Goal: Task Accomplishment & Management: Use online tool/utility

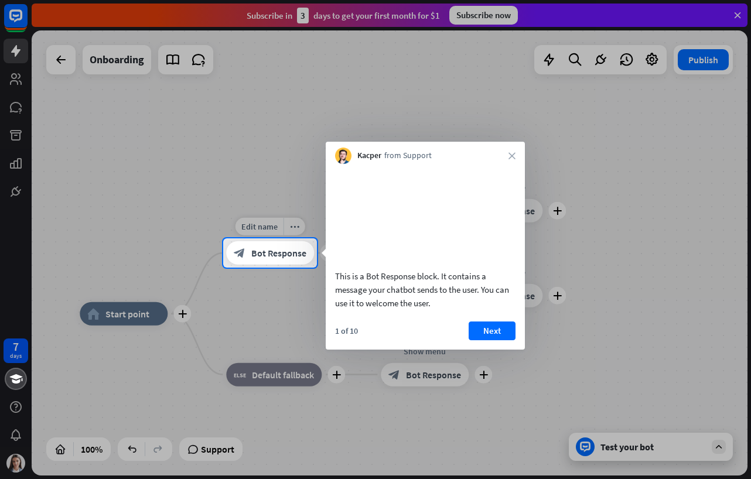
click at [255, 243] on div "block_bot_response Bot Response" at bounding box center [270, 252] width 88 height 23
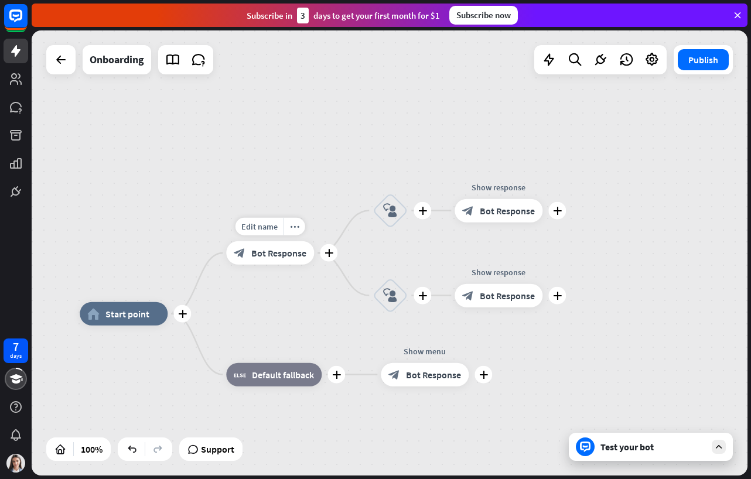
click at [255, 243] on div "block_bot_response Bot Response" at bounding box center [270, 252] width 88 height 23
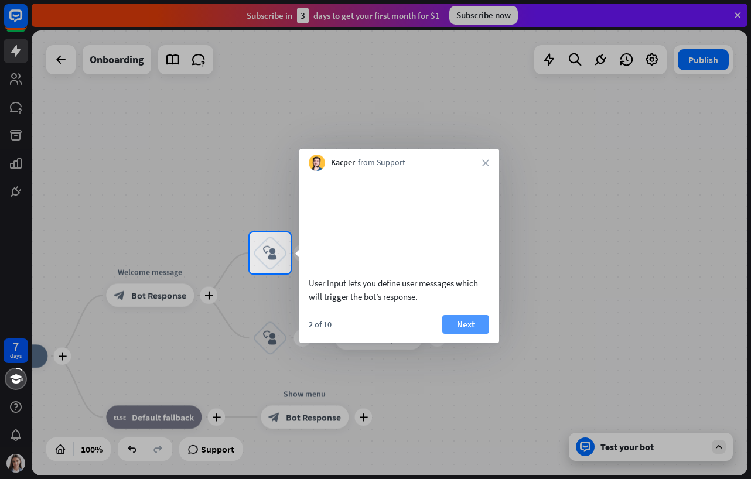
click at [466, 334] on button "Next" at bounding box center [465, 324] width 47 height 19
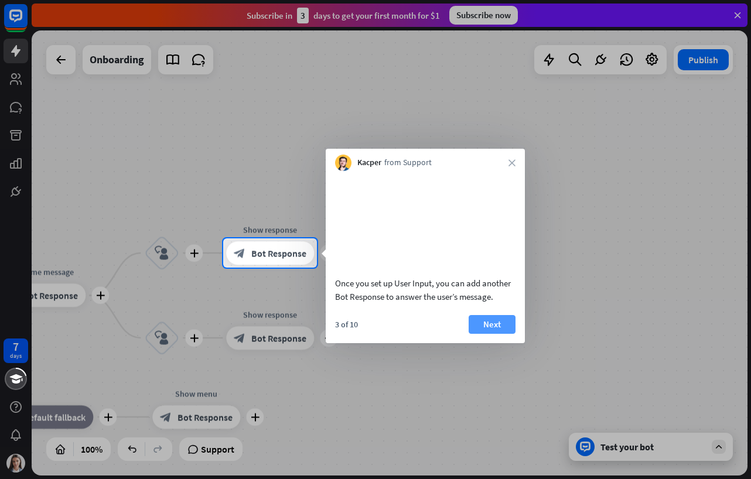
drag, startPoint x: 498, startPoint y: 358, endPoint x: 486, endPoint y: 343, distance: 18.7
click at [497, 354] on body "7 days close Product Help First steps Get started with ChatBot Help Center Foll…" at bounding box center [375, 239] width 751 height 479
click at [486, 334] on button "Next" at bounding box center [491, 324] width 47 height 19
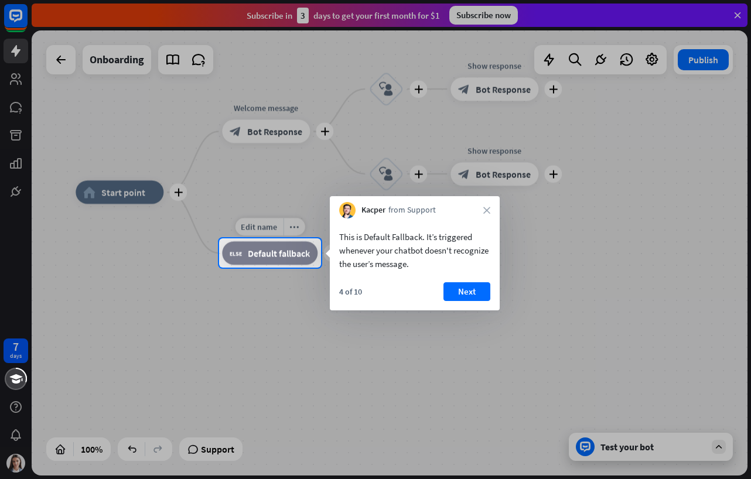
drag, startPoint x: 285, startPoint y: 249, endPoint x: 440, endPoint y: 274, distance: 157.1
click at [289, 249] on span "Default fallback" at bounding box center [279, 253] width 62 height 12
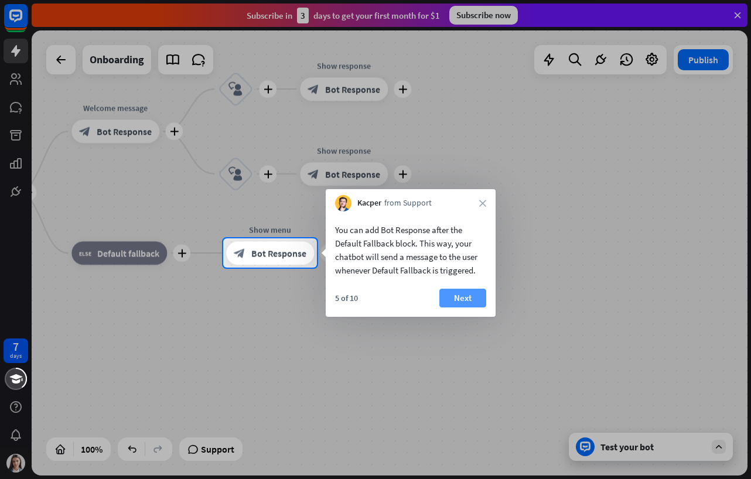
drag, startPoint x: 434, startPoint y: 290, endPoint x: 469, endPoint y: 300, distance: 35.9
click at [447, 293] on div "5 of 10 Next" at bounding box center [410, 303] width 170 height 28
click at [469, 300] on button "Next" at bounding box center [462, 298] width 47 height 19
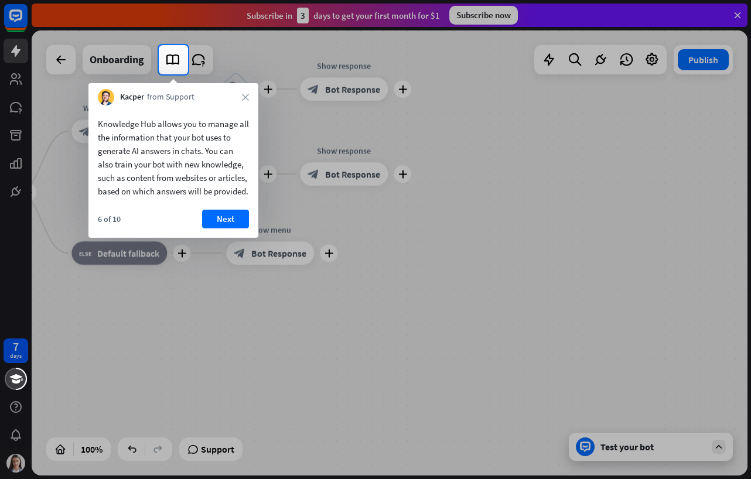
click at [219, 227] on button "Next" at bounding box center [225, 219] width 47 height 19
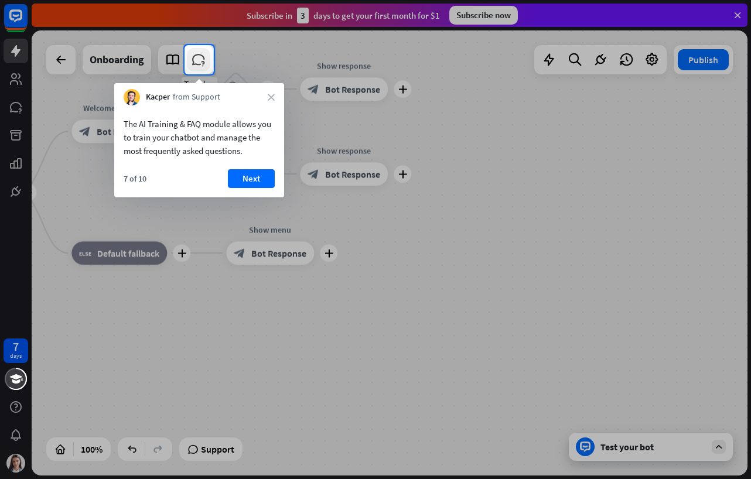
drag, startPoint x: 204, startPoint y: 60, endPoint x: 197, endPoint y: 56, distance: 8.0
click at [197, 56] on icon at bounding box center [198, 59] width 15 height 15
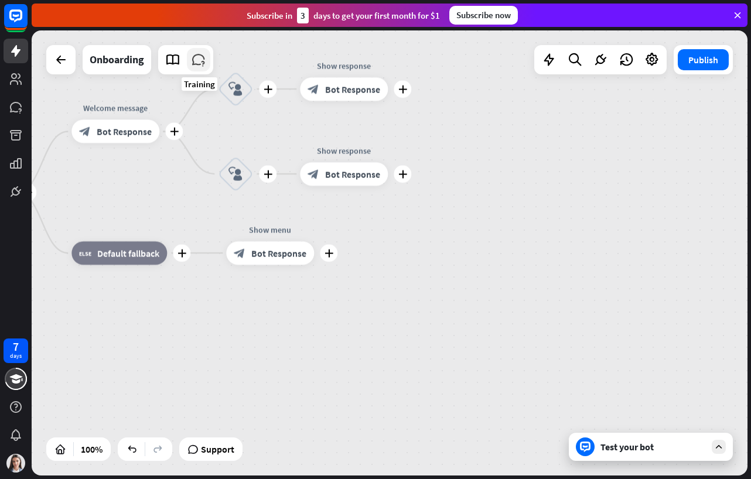
click at [195, 54] on icon at bounding box center [198, 59] width 15 height 15
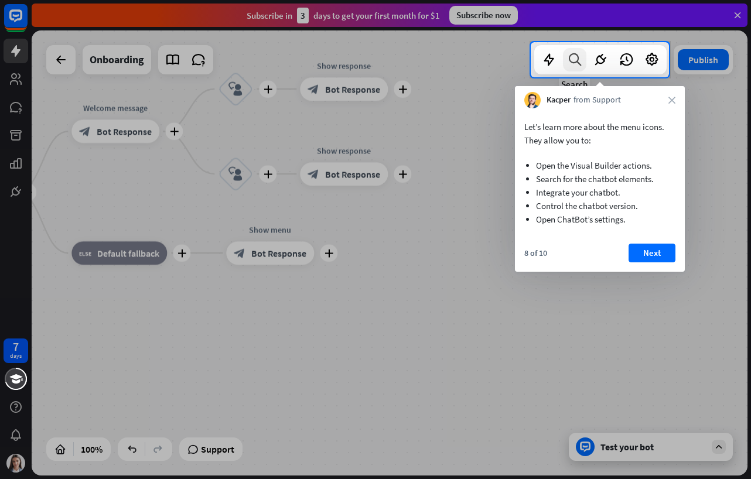
click at [565, 65] on div at bounding box center [574, 59] width 23 height 23
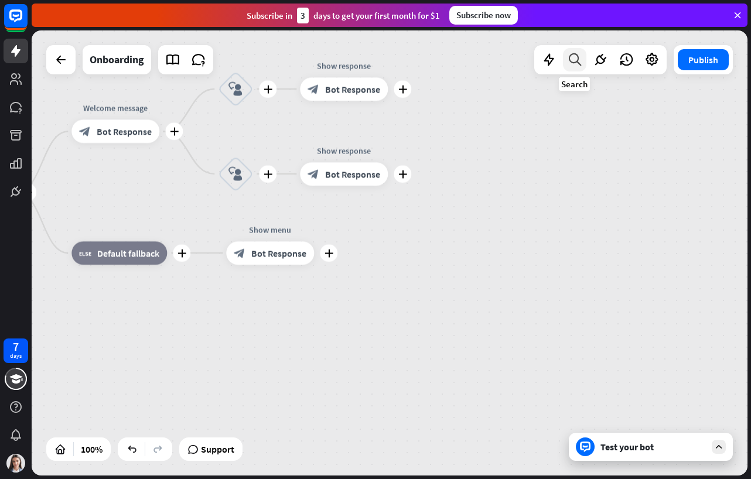
click at [565, 64] on div at bounding box center [574, 59] width 23 height 23
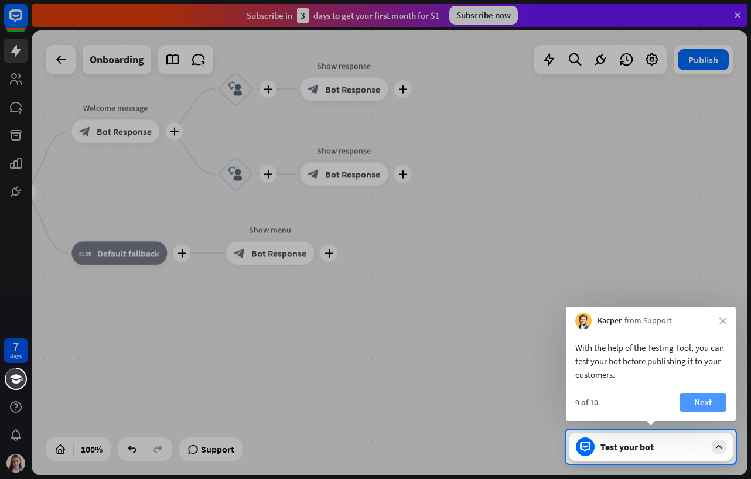
click at [707, 400] on button "Next" at bounding box center [702, 402] width 47 height 19
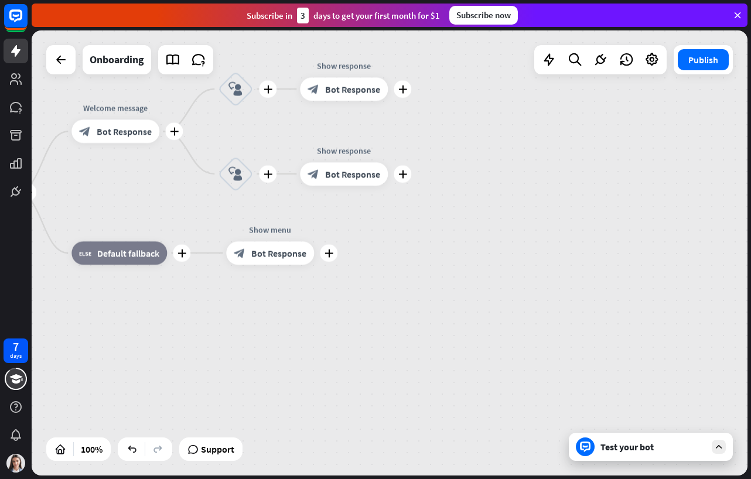
click at [643, 446] on div "7 days close Product Help First steps Get started with ChatBot Help Center Foll…" at bounding box center [375, 239] width 751 height 479
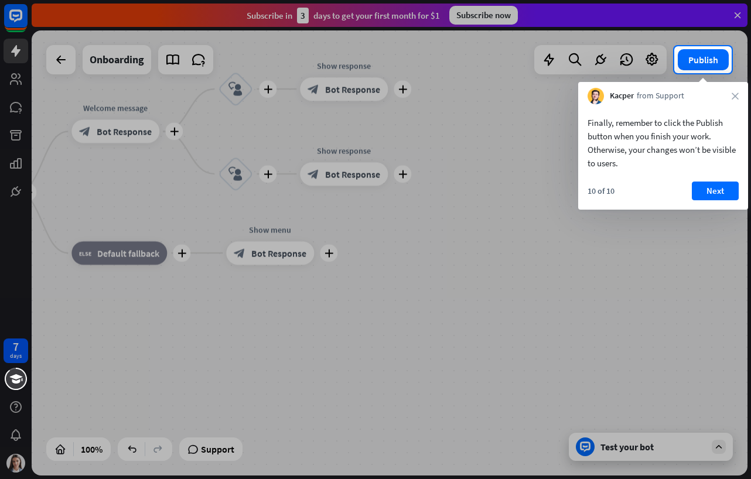
drag, startPoint x: 719, startPoint y: 184, endPoint x: 702, endPoint y: 82, distance: 103.8
click at [714, 146] on div "Finally, remember to click the Publish button when you finish your work. Otherw…" at bounding box center [663, 156] width 170 height 105
click at [700, 55] on button "Publish" at bounding box center [702, 59] width 51 height 21
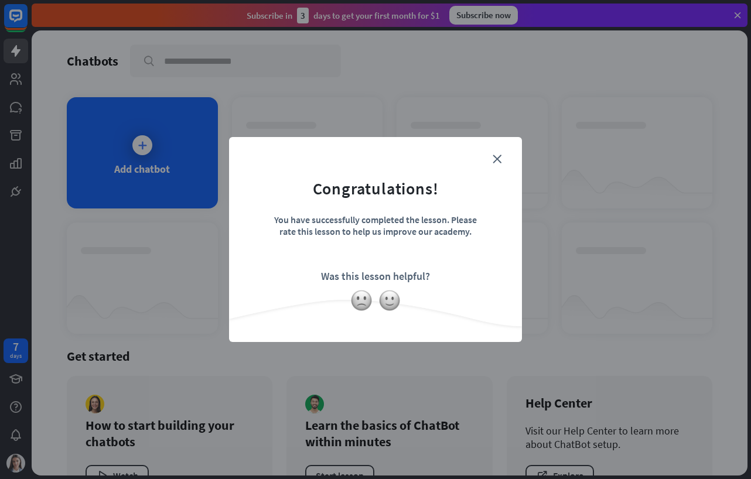
click at [700, 55] on div "close Congratulations! You have successfully completed the lesson. Please rate …" at bounding box center [375, 239] width 751 height 479
click at [168, 135] on div "close Congratulations! You have successfully completed the lesson. Please rate …" at bounding box center [375, 239] width 751 height 479
drag, startPoint x: 152, startPoint y: 196, endPoint x: 160, endPoint y: 182, distance: 15.8
click at [157, 187] on div "close Congratulations! You have successfully completed the lesson. Please rate …" at bounding box center [375, 239] width 751 height 479
drag, startPoint x: 160, startPoint y: 182, endPoint x: 460, endPoint y: 160, distance: 300.5
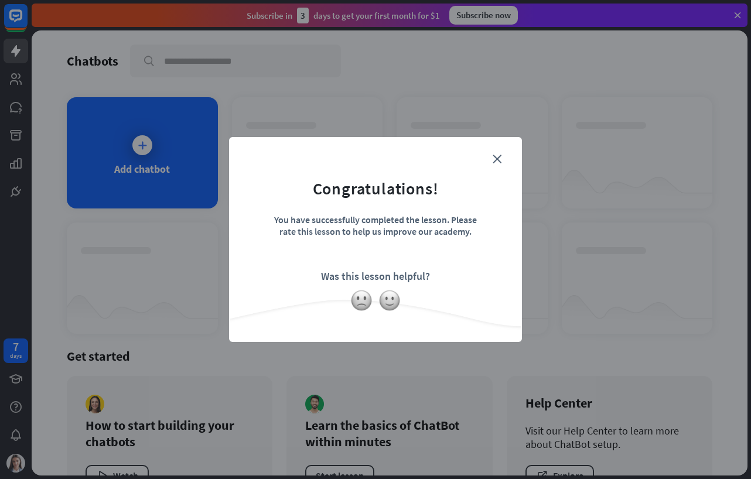
click at [206, 179] on div "close Congratulations! You have successfully completed the lesson. Please rate …" at bounding box center [375, 239] width 751 height 479
drag, startPoint x: 498, startPoint y: 149, endPoint x: 494, endPoint y: 164, distance: 15.8
click at [499, 149] on div "close Congratulations! You have successfully completed the lesson. Please rate …" at bounding box center [375, 239] width 293 height 205
click at [494, 164] on form "Congratulations! You have successfully completed the lesson. Please rate this l…" at bounding box center [375, 222] width 263 height 140
drag, startPoint x: 13, startPoint y: 139, endPoint x: 106, endPoint y: 148, distance: 92.9
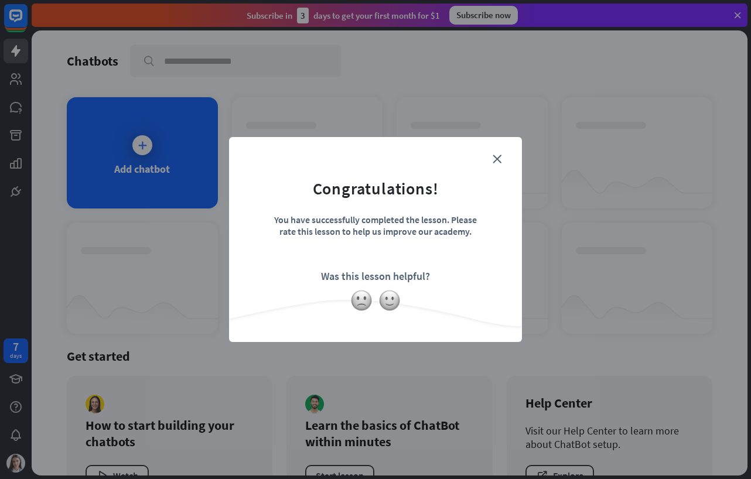
click at [33, 145] on div "close Congratulations! You have successfully completed the lesson. Please rate …" at bounding box center [375, 239] width 751 height 479
drag, startPoint x: 106, startPoint y: 148, endPoint x: 237, endPoint y: 163, distance: 132.1
click at [186, 159] on div "close Congratulations! You have successfully completed the lesson. Please rate …" at bounding box center [375, 239] width 751 height 479
drag, startPoint x: 237, startPoint y: 163, endPoint x: 295, endPoint y: 213, distance: 76.4
click at [261, 190] on div "close Congratulations! You have successfully completed the lesson. Please rate …" at bounding box center [375, 239] width 293 height 205
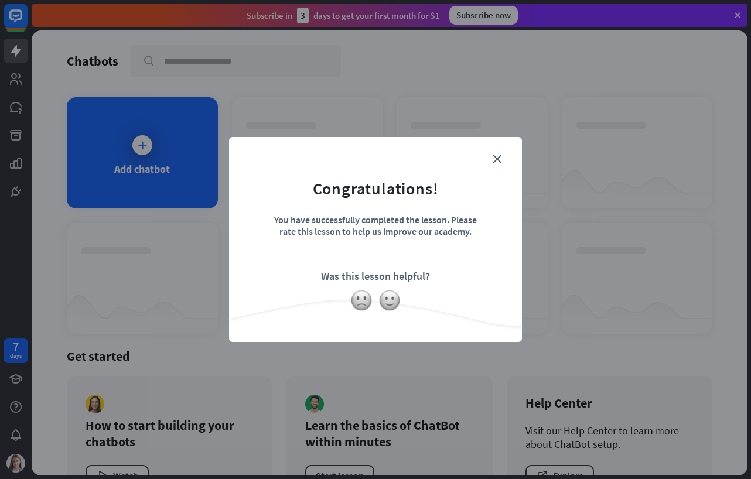
click at [395, 286] on form "Congratulations! You have successfully completed the lesson. Please rate this l…" at bounding box center [375, 222] width 263 height 140
click at [397, 286] on form "Congratulations! You have successfully completed the lesson. Please rate this l…" at bounding box center [375, 222] width 263 height 140
click at [363, 299] on img at bounding box center [361, 300] width 22 height 22
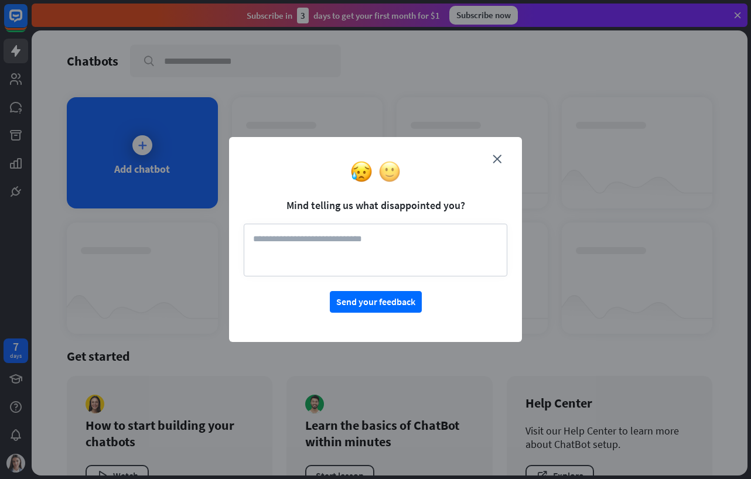
click at [385, 172] on img at bounding box center [389, 171] width 22 height 22
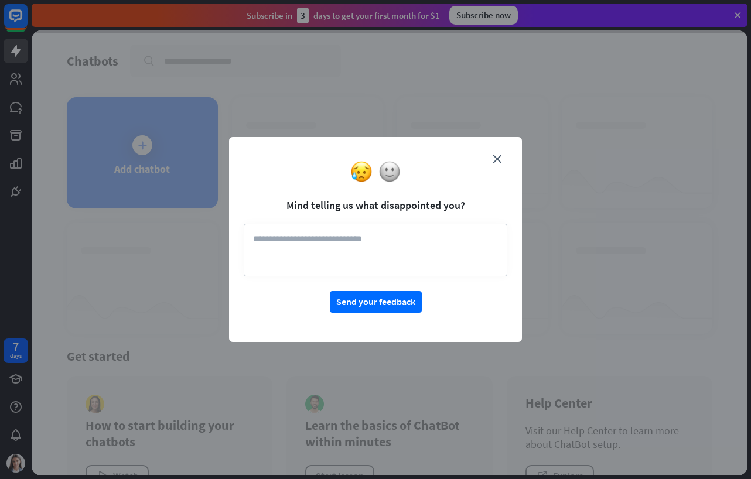
drag, startPoint x: 304, startPoint y: 237, endPoint x: 332, endPoint y: 246, distance: 29.3
click at [306, 237] on textarea at bounding box center [375, 250] width 263 height 53
drag, startPoint x: 367, startPoint y: 292, endPoint x: 360, endPoint y: 303, distance: 12.7
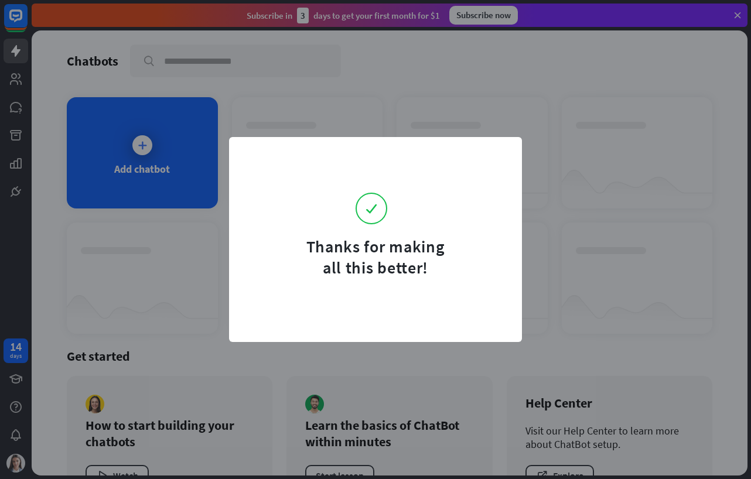
drag, startPoint x: 84, startPoint y: 135, endPoint x: 195, endPoint y: 149, distance: 112.0
click at [98, 138] on div "Thanks for making all this better!" at bounding box center [375, 239] width 751 height 479
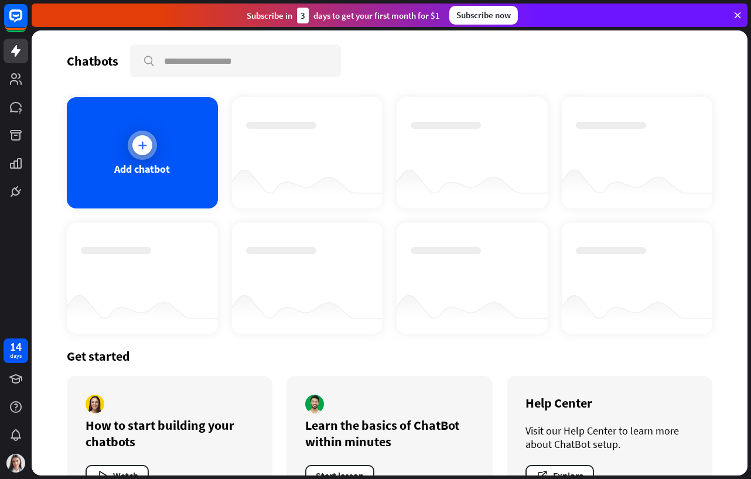
click at [152, 165] on div "Add chatbot" at bounding box center [142, 168] width 56 height 13
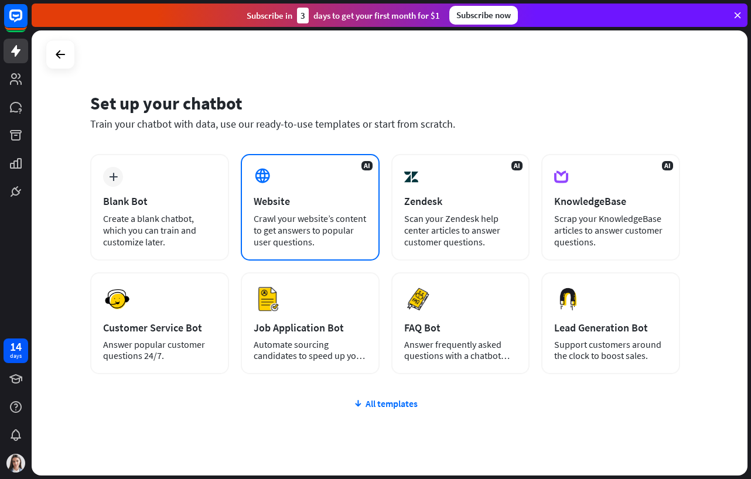
click at [290, 227] on div "Crawl your website’s content to get answers to popular user questions." at bounding box center [309, 230] width 113 height 35
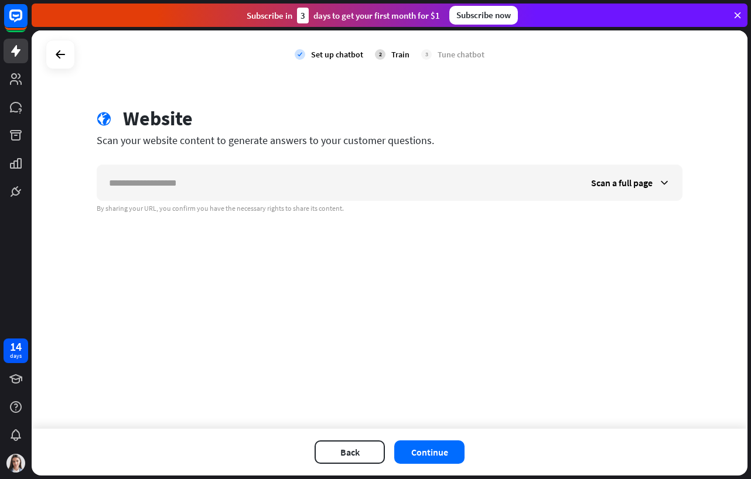
drag, startPoint x: 168, startPoint y: 164, endPoint x: 161, endPoint y: 159, distance: 8.8
click at [161, 159] on div "globe Website Scan your website content to generate answers to your customer qu…" at bounding box center [390, 160] width 614 height 107
drag, startPoint x: 161, startPoint y: 159, endPoint x: 372, endPoint y: 266, distance: 236.4
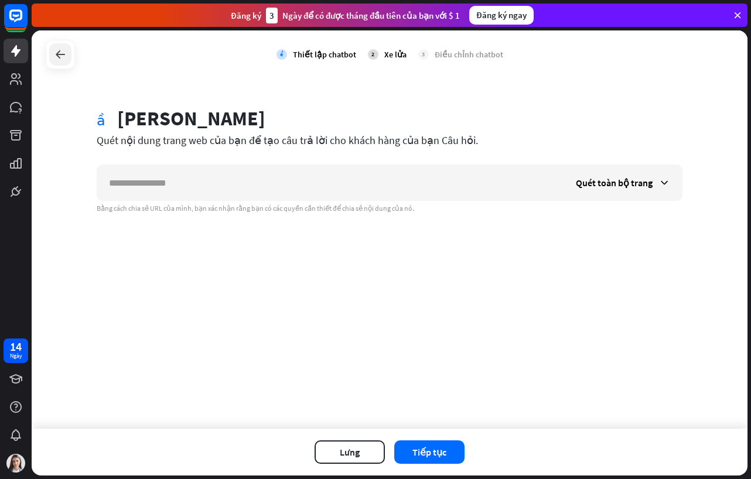
click at [53, 53] on div at bounding box center [60, 54] width 22 height 22
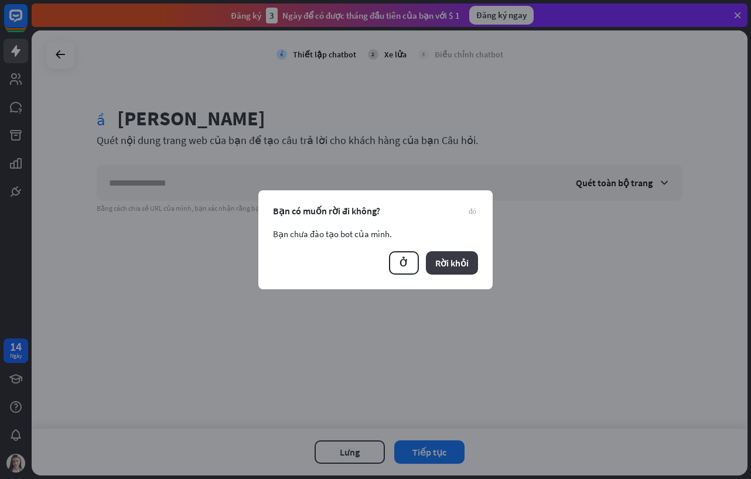
click at [447, 265] on font "Rời khỏi" at bounding box center [451, 263] width 33 height 12
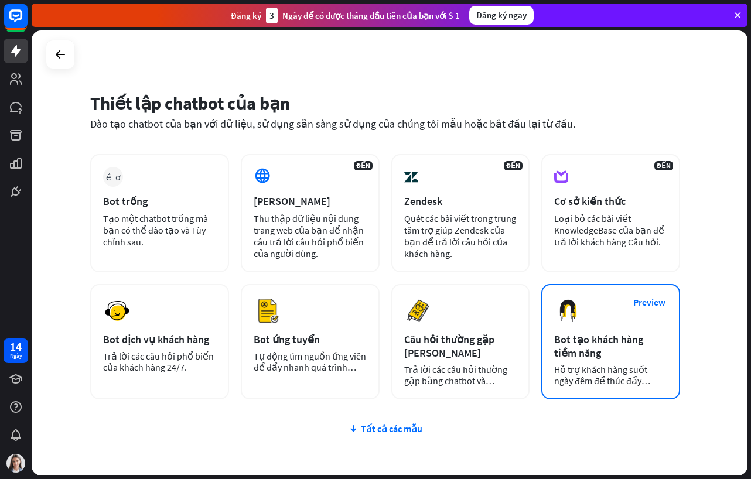
scroll to position [64, 0]
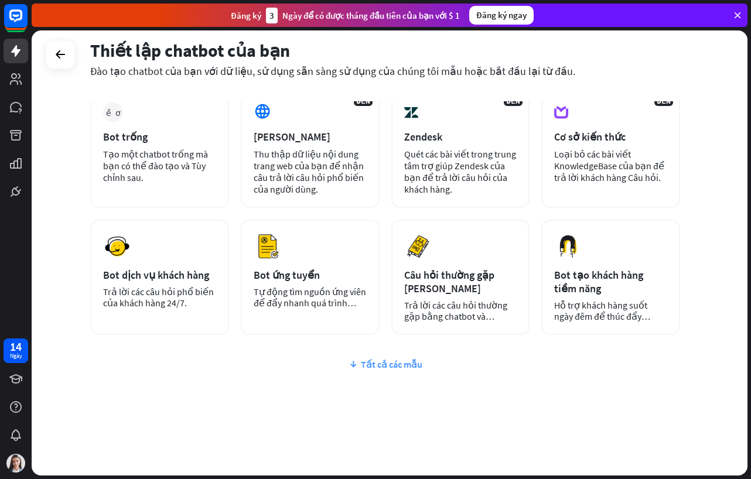
click at [375, 363] on font "Tất cả các mẫu" at bounding box center [391, 364] width 61 height 12
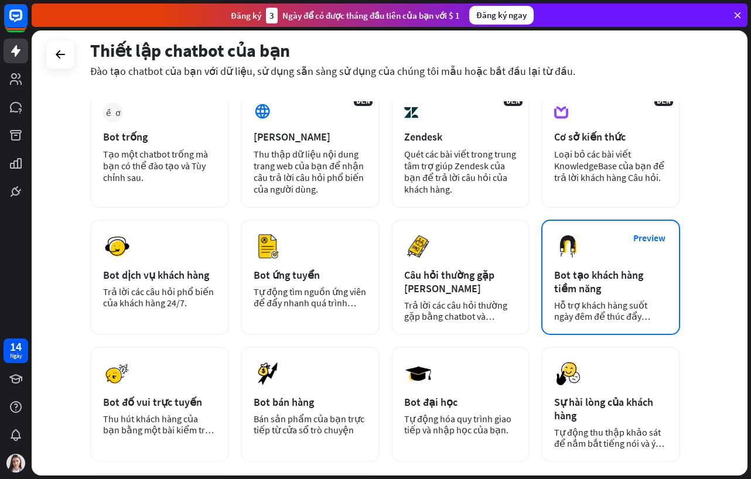
scroll to position [201, 0]
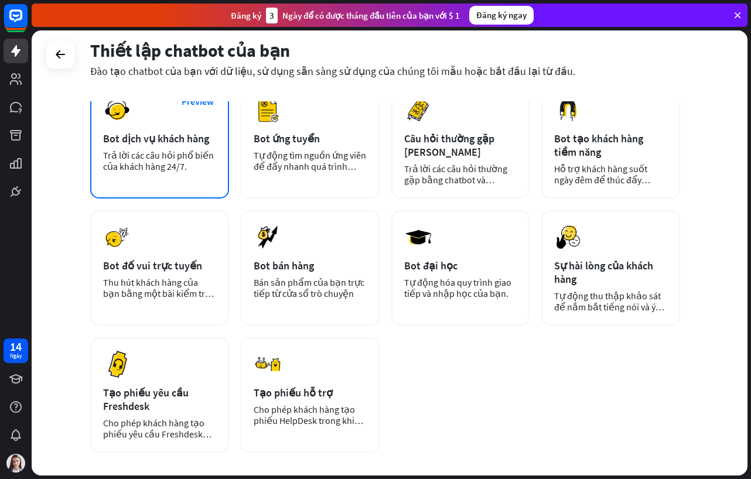
click at [116, 121] on img at bounding box center [117, 110] width 28 height 28
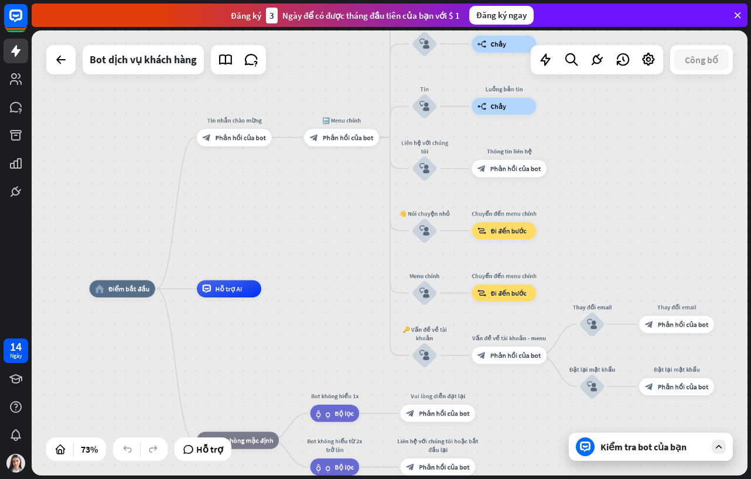
drag, startPoint x: 496, startPoint y: 173, endPoint x: 335, endPoint y: 244, distance: 175.9
click at [318, 245] on div "home_2 Điểm bắt đầu Tin nhắn chào mừng block_bot_response Phản hồi của bot 🔙 Me…" at bounding box center [389, 252] width 715 height 445
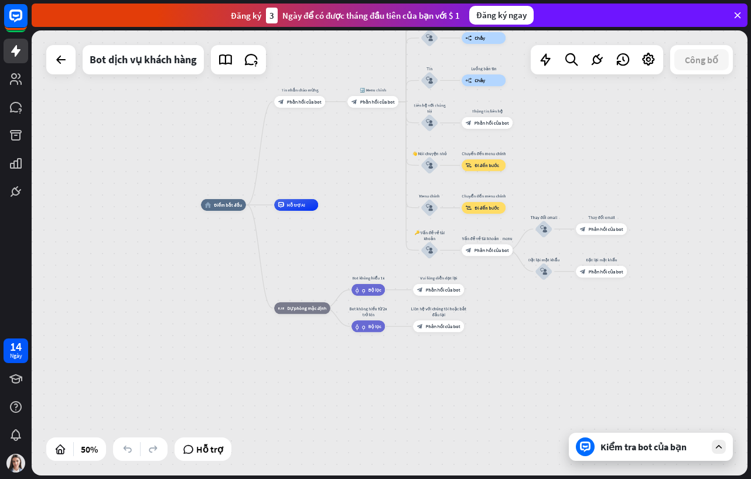
click at [348, 205] on div "home_2 Điểm bắt đầu Chỉnh sửa tên more_horiz Tin nhắn chào mừng block_bot_respo…" at bounding box center [380, 316] width 358 height 222
click at [248, 285] on div "home_2 Điểm bắt đầu Tin nhắn chào mừng block_bot_response Phản hồi của bot 🔙 Me…" at bounding box center [380, 316] width 358 height 222
click at [344, 52] on div "home_2 Điểm bắt đầu Tin nhắn chào mừng block_bot_response Phản hồi của bot 🔙 Me…" at bounding box center [389, 252] width 715 height 445
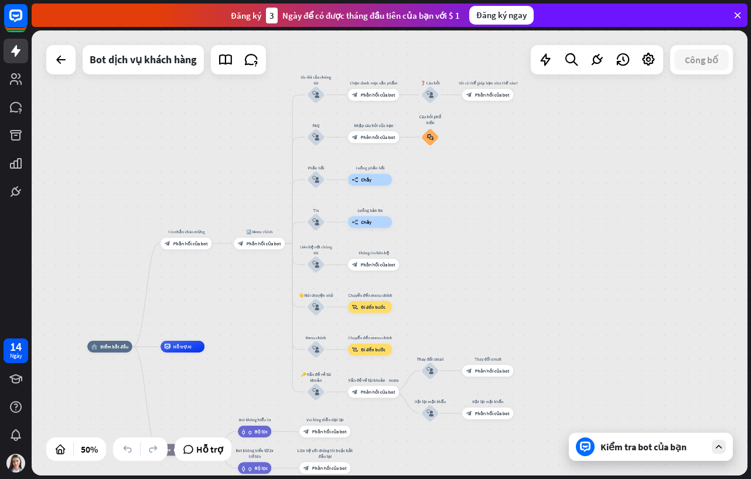
drag, startPoint x: 396, startPoint y: 200, endPoint x: 286, endPoint y: 342, distance: 179.4
click at [286, 342] on div "home_2 Điểm bắt đầu Tin nhắn chào mừng block_bot_response Phản hồi của bot 🔙 Me…" at bounding box center [389, 252] width 715 height 445
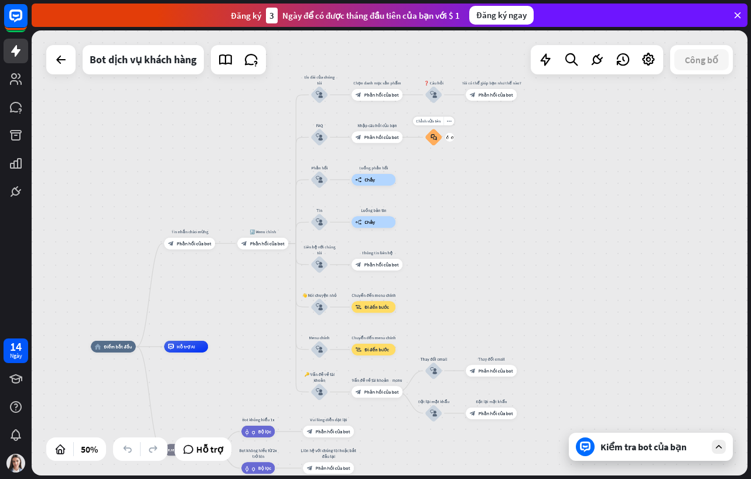
click at [434, 139] on icon "block_faq" at bounding box center [433, 137] width 6 height 6
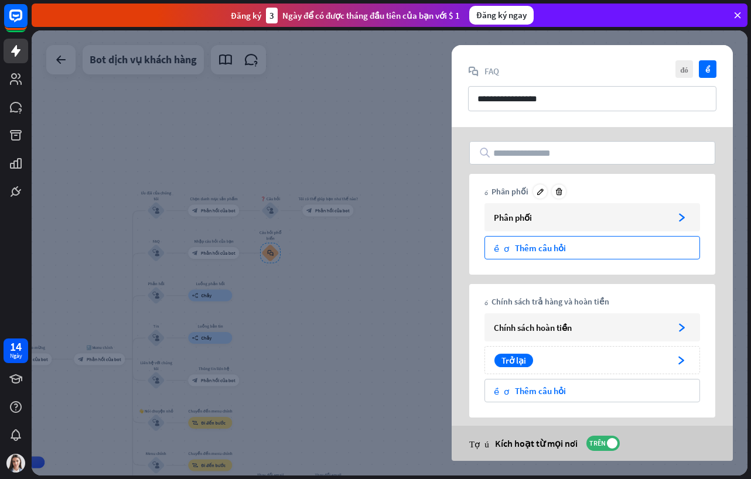
scroll to position [251, 0]
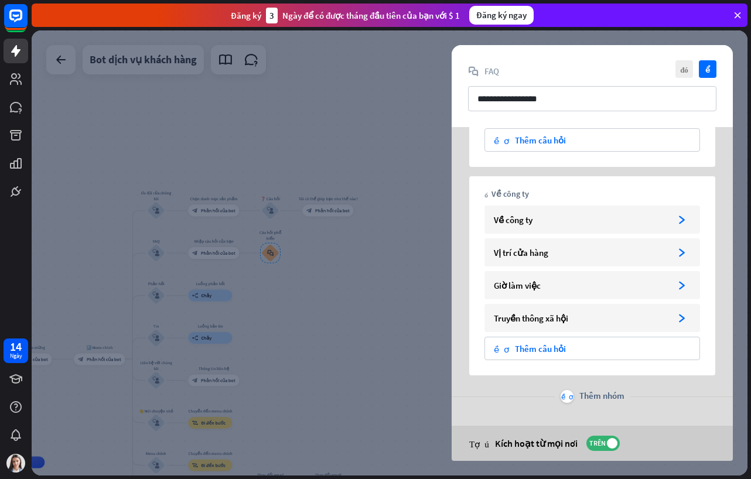
click at [358, 372] on div at bounding box center [389, 252] width 715 height 445
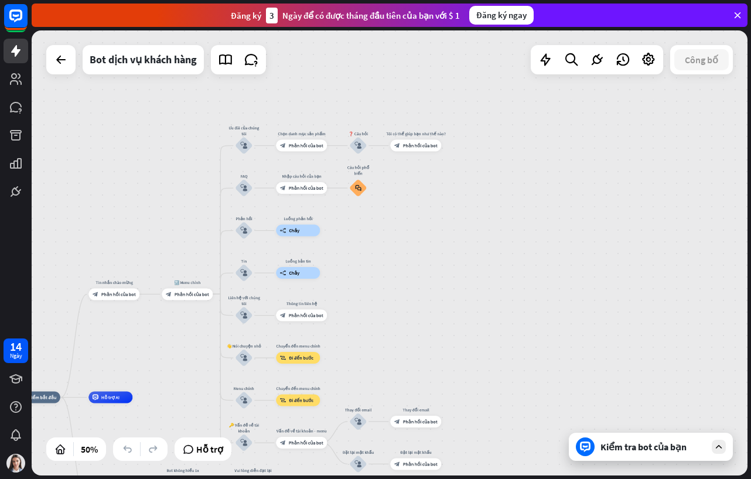
drag, startPoint x: 292, startPoint y: 372, endPoint x: 441, endPoint y: 237, distance: 201.8
click at [441, 237] on div "home_2 Điểm bắt đầu Tin nhắn chào mừng block_bot_response Phản hồi của bot 🔙 Me…" at bounding box center [389, 252] width 715 height 445
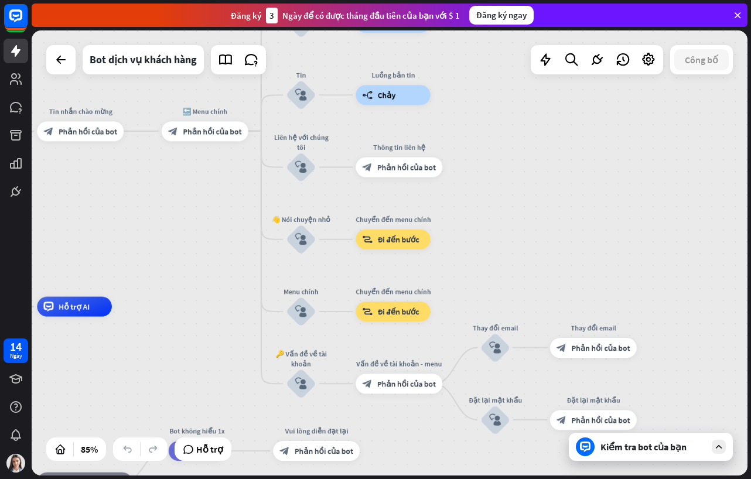
drag, startPoint x: 520, startPoint y: 301, endPoint x: 513, endPoint y: 212, distance: 89.8
click at [513, 212] on div "home_2 Điểm bắt đầu Tin nhắn chào mừng block_bot_response Phản hồi của bot 🔙 Me…" at bounding box center [389, 252] width 715 height 445
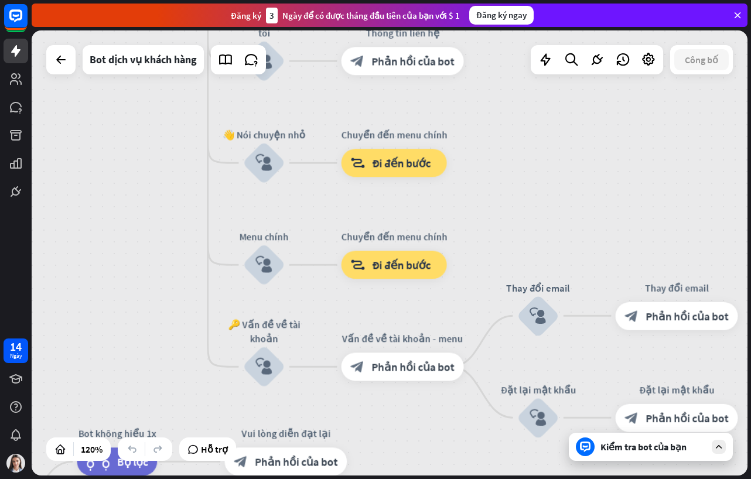
drag, startPoint x: 490, startPoint y: 179, endPoint x: 481, endPoint y: 256, distance: 77.3
click at [481, 256] on div "home_2 Điểm bắt đầu Tin nhắn chào mừng block_bot_response Phản hồi của bot 🔙 Me…" at bounding box center [389, 252] width 715 height 445
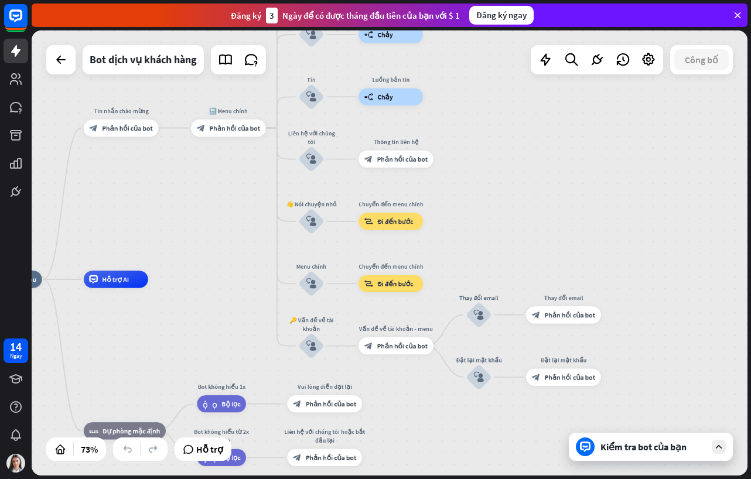
click at [183, 241] on div "home_2 Điểm bắt đầu Tin nhắn chào mừng block_bot_response Phản hồi của bot 🔙 Me…" at bounding box center [389, 252] width 715 height 445
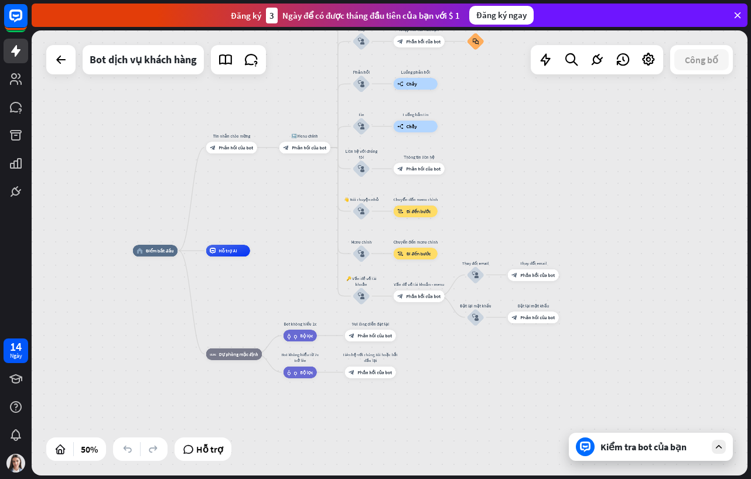
drag, startPoint x: 370, startPoint y: 407, endPoint x: 342, endPoint y: 389, distance: 33.1
click at [304, 396] on div "home_2 Điểm bắt đầu Tin nhắn chào mừng block_bot_response Phản hồi của bot 🔙 Me…" at bounding box center [312, 362] width 358 height 222
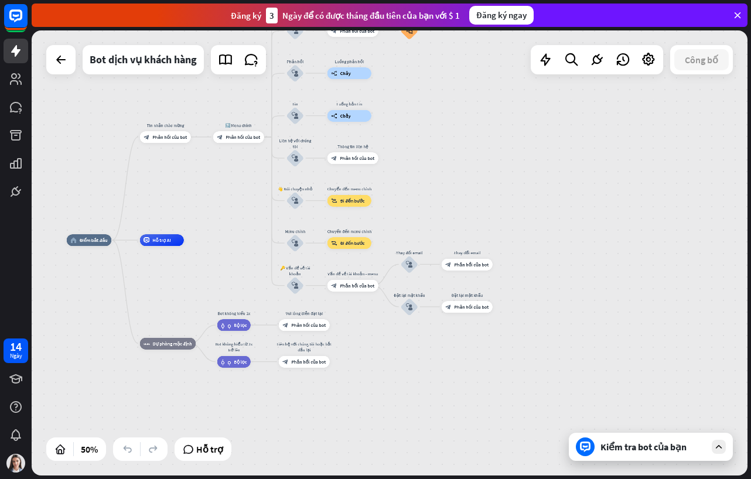
click at [669, 447] on div "Kiểm tra bot của bạn" at bounding box center [652, 447] width 105 height 12
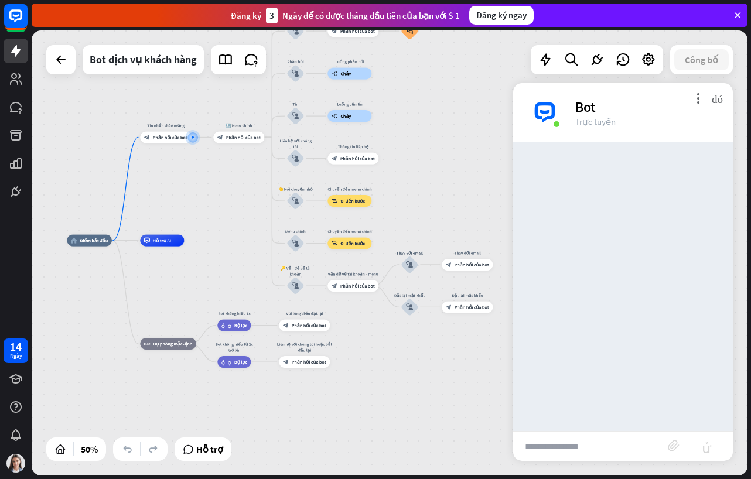
click at [549, 109] on img at bounding box center [544, 112] width 35 height 35
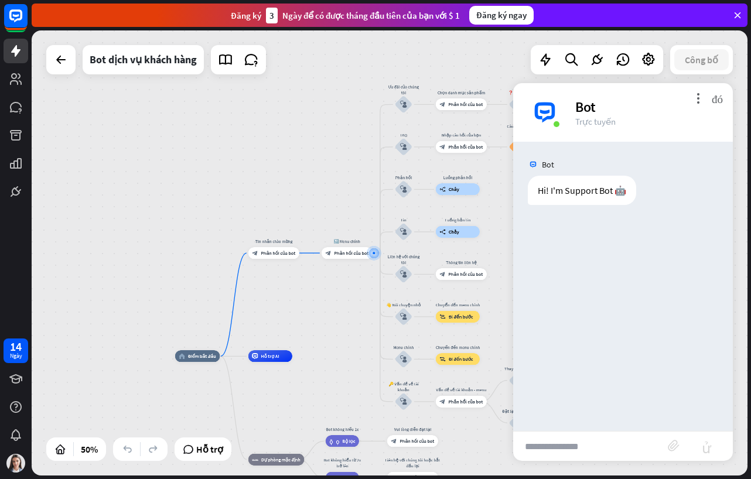
click at [228, 173] on div "home_2 Điểm bắt đầu Tin nhắn chào mừng block_bot_response Phản hồi của bot Chỉn…" at bounding box center [389, 252] width 715 height 445
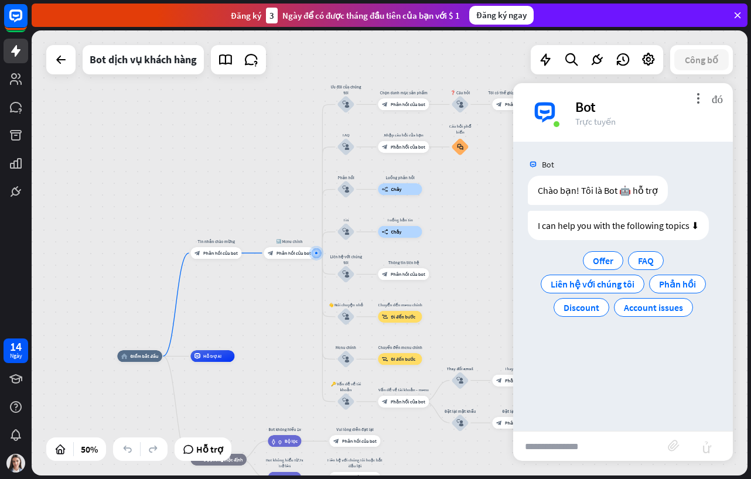
click at [231, 316] on div "home_2 Điểm bắt đầu Tin nhắn chào mừng block_bot_response Phản hồi của bot 🔙 Me…" at bounding box center [389, 252] width 715 height 445
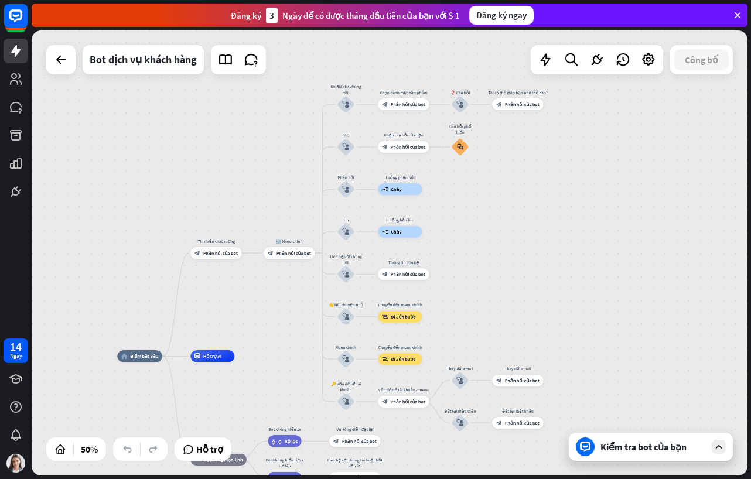
click at [502, 252] on div "home_2 Điểm bắt đầu Tin nhắn chào mừng block_bot_response Phản hồi của bot 🔙 Me…" at bounding box center [389, 252] width 715 height 445
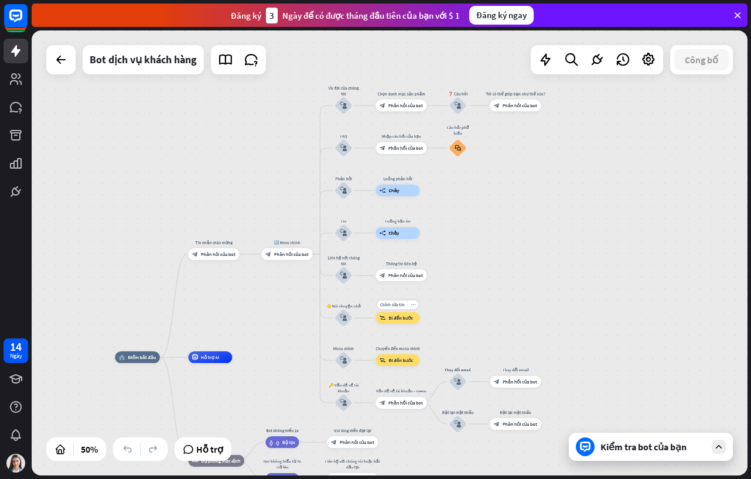
click at [410, 318] on span "Đi đến bước" at bounding box center [400, 318] width 25 height 6
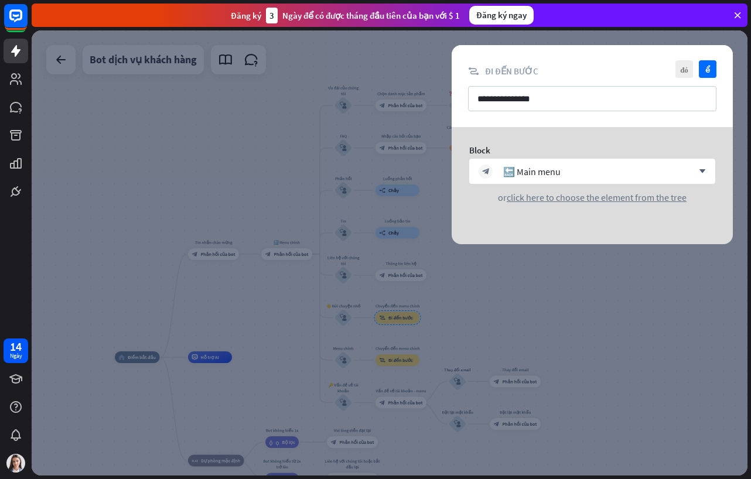
click at [569, 280] on div at bounding box center [389, 252] width 715 height 445
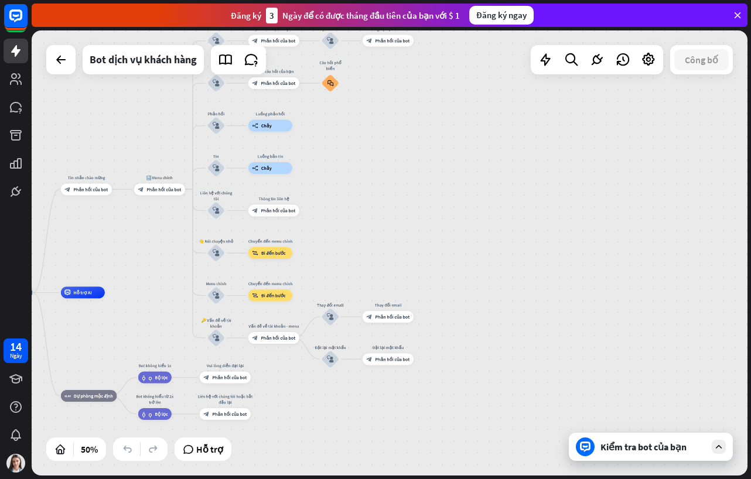
click at [468, 336] on div "home_2 Điểm bắt đầu Tin nhắn chào mừng block_bot_response Phản hồi của bot 🔙 Me…" at bounding box center [389, 252] width 715 height 445
click at [280, 257] on div "block_goto Đi đến bước" at bounding box center [270, 253] width 44 height 12
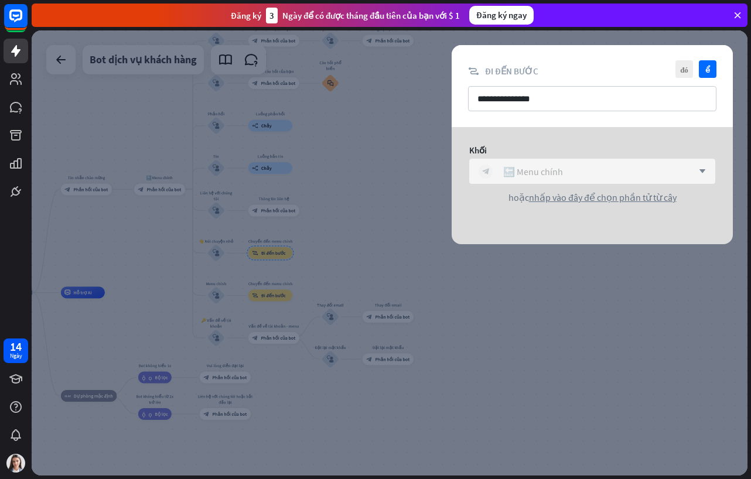
click at [513, 176] on div "🔙 Menu chính" at bounding box center [533, 172] width 60 height 12
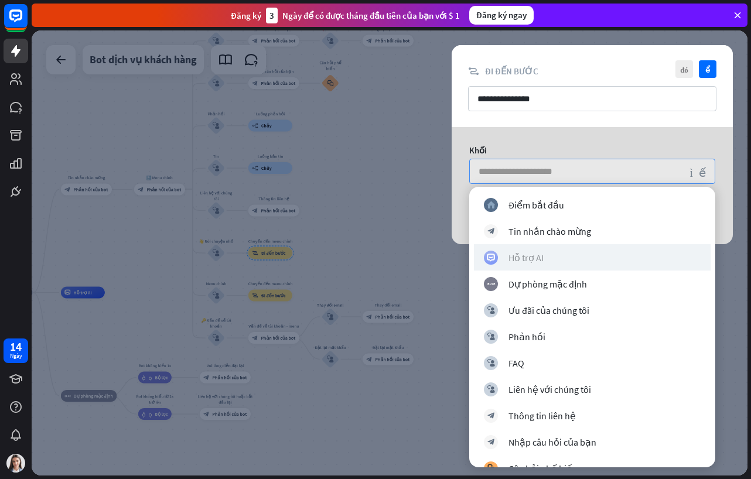
click at [534, 259] on div "Hỗ trợ AI" at bounding box center [525, 258] width 35 height 12
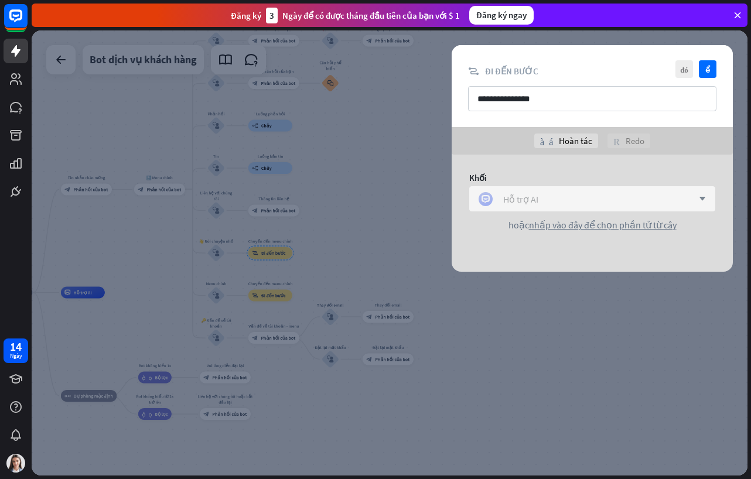
click at [564, 199] on div "Hỗ trợ AI" at bounding box center [585, 199] width 214 height 14
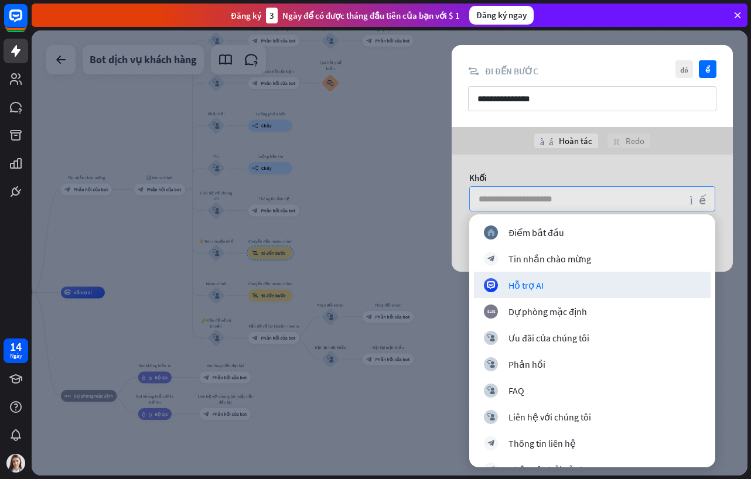
click at [564, 199] on input "search" at bounding box center [580, 199] width 205 height 24
click at [543, 167] on div "Khối tìm kiếm hoặc nhấp vào đây để chọn phần tử từ cây" at bounding box center [591, 202] width 281 height 94
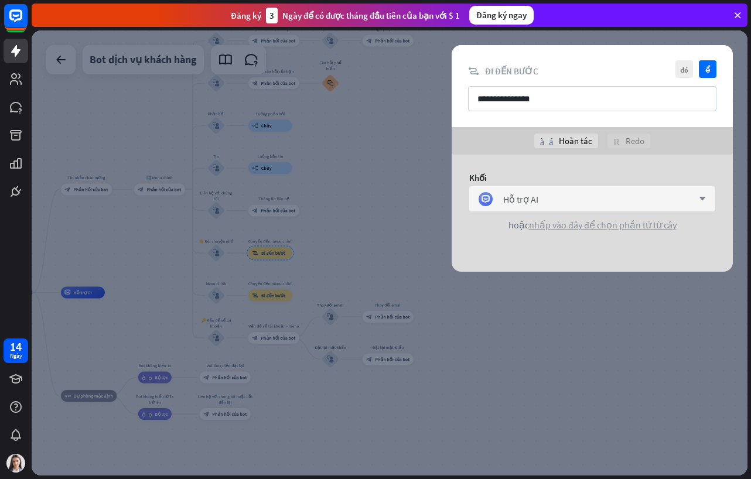
click at [632, 228] on span "nhấp vào đây để chọn phần tử từ cây" at bounding box center [603, 225] width 148 height 12
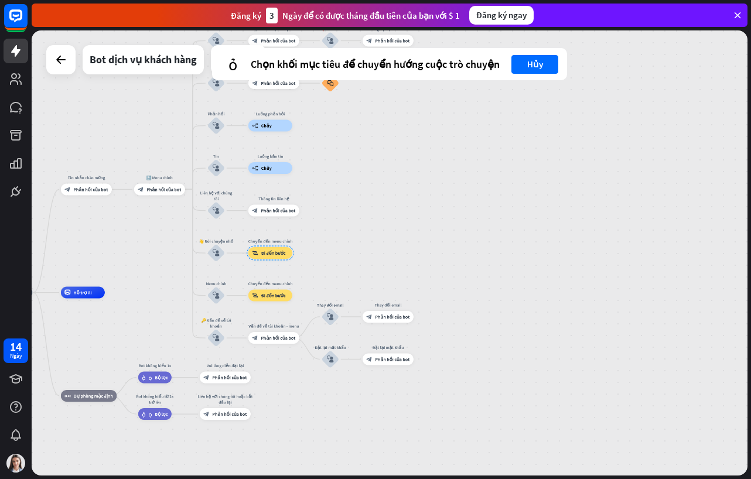
click at [539, 172] on div "home_2 Điểm bắt đầu Tin nhắn chào mừng block_bot_response Phản hồi của bot 🔙 Me…" at bounding box center [389, 252] width 715 height 445
click at [504, 273] on div "home_2 Điểm bắt đầu Tin nhắn chào mừng block_bot_response Phản hồi của bot 🔙 Me…" at bounding box center [389, 252] width 715 height 445
click at [511, 273] on div "home_2 Điểm bắt đầu Tin nhắn chào mừng block_bot_response Phản hồi của bot 🔙 Me…" at bounding box center [389, 252] width 715 height 445
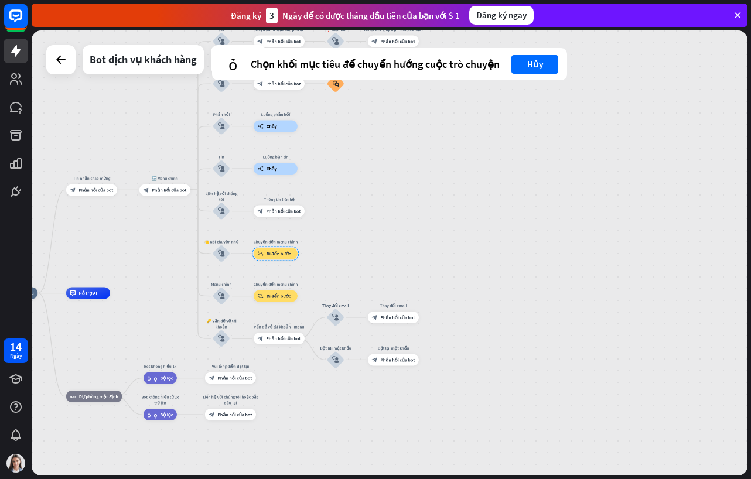
click at [509, 16] on div "Đăng ký ngay" at bounding box center [501, 15] width 64 height 19
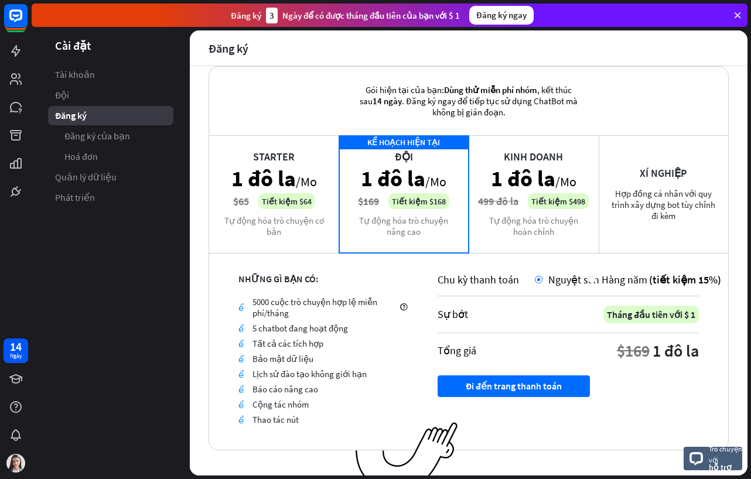
scroll to position [35, 0]
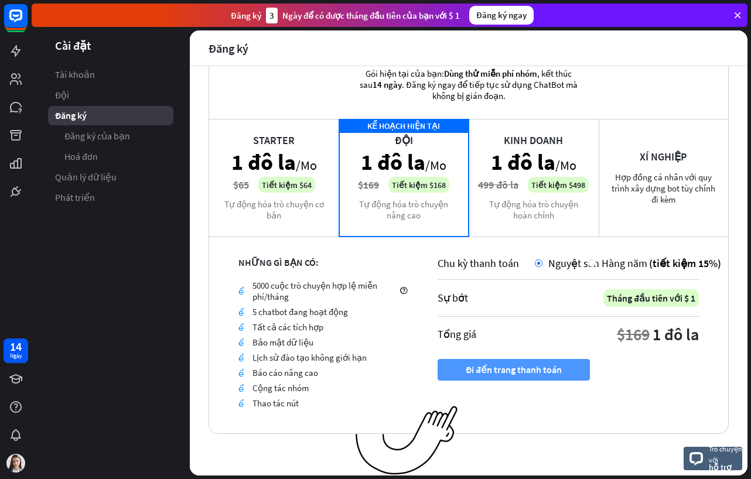
click at [498, 371] on font "Đi đến trang thanh toán" at bounding box center [513, 369] width 96 height 20
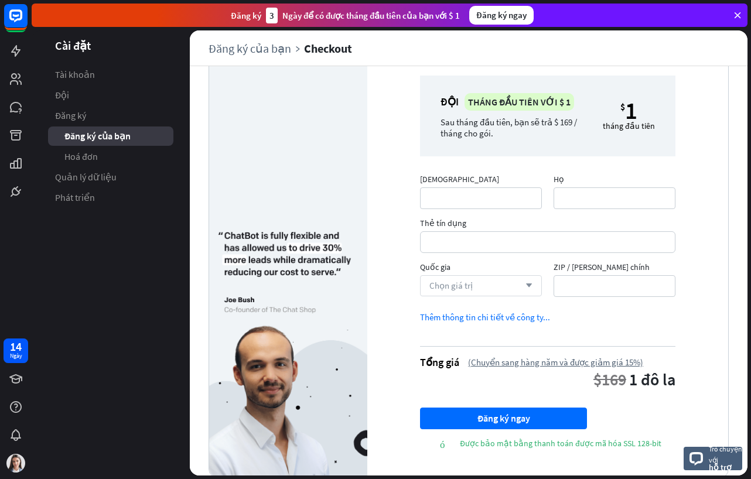
scroll to position [61, 0]
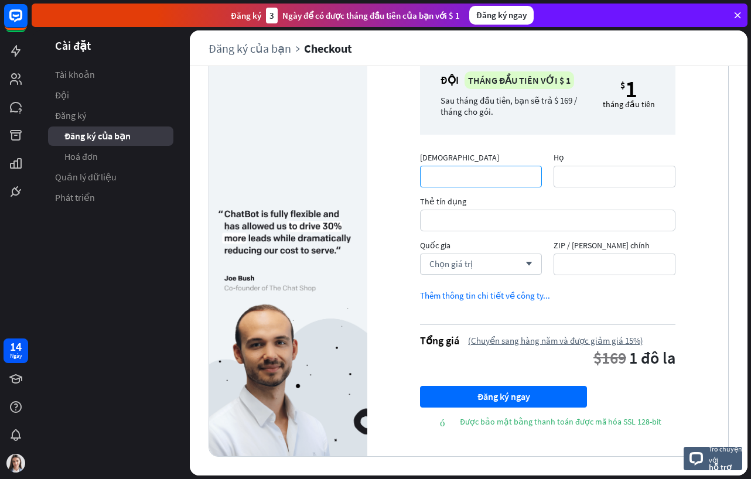
click at [470, 176] on input "[DEMOGRAPHIC_DATA]" at bounding box center [481, 177] width 122 height 22
click at [84, 107] on link "Đăng ký" at bounding box center [110, 115] width 125 height 19
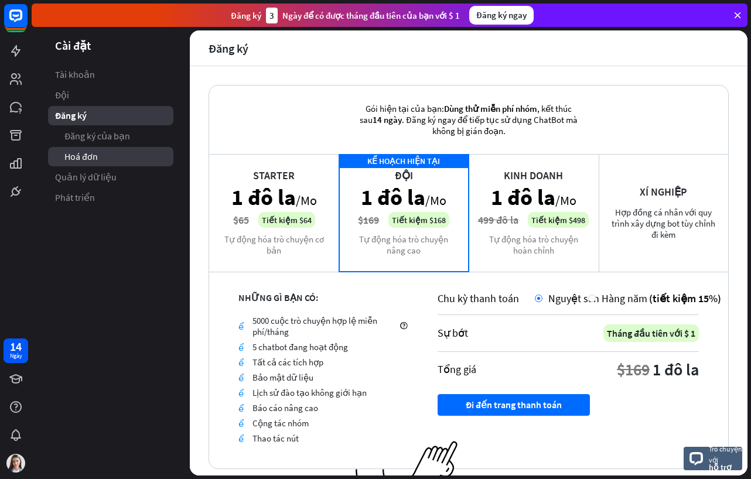
click at [84, 165] on link "Hoá đơn" at bounding box center [110, 156] width 125 height 19
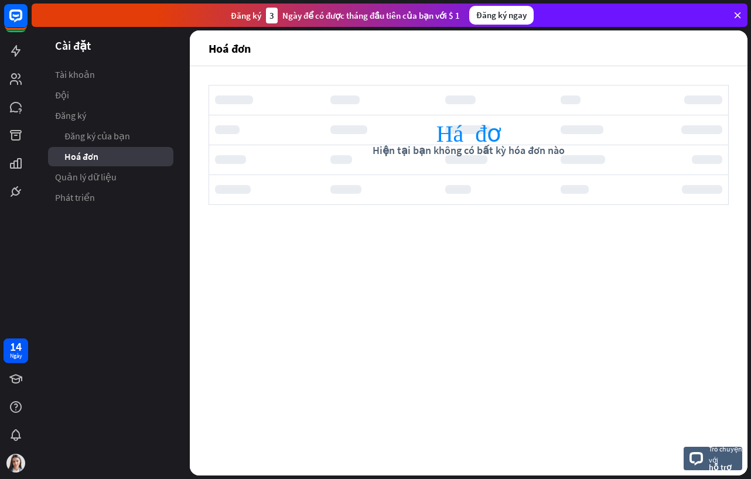
drag, startPoint x: 480, startPoint y: 261, endPoint x: 439, endPoint y: 131, distance: 135.7
click at [481, 249] on div "Hoá đơn Hiện tại bạn không có bất kỳ hóa đơn nào Trò chuyện với hỗ trợ" at bounding box center [468, 270] width 557 height 409
click at [437, 126] on icon "Hoá đơn" at bounding box center [468, 131] width 65 height 23
click at [715, 462] on span "hỗ trợ" at bounding box center [724, 467] width 33 height 11
click at [371, 404] on div "Hoá đơn Hiện tại bạn không có bất kỳ hóa đơn nào Trò chuyện với hỗ trợ" at bounding box center [468, 270] width 557 height 409
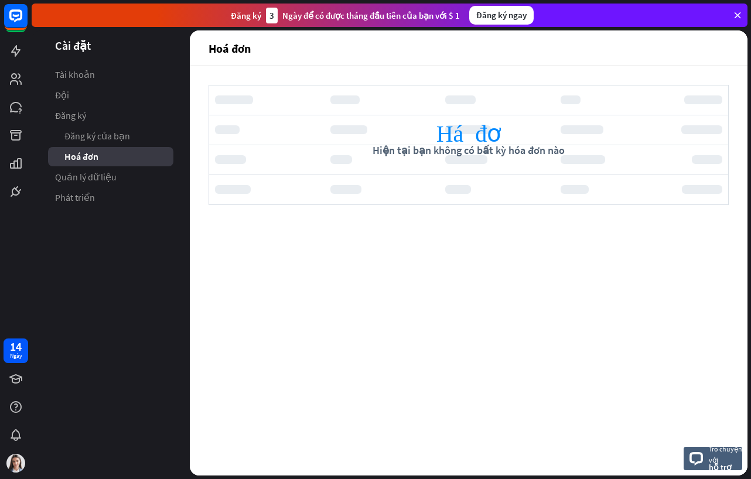
click at [376, 324] on div "Hoá đơn Hiện tại bạn không có bất kỳ hóa đơn nào Trò chuyện với hỗ trợ" at bounding box center [468, 270] width 557 height 409
click at [78, 196] on span "Phát triển" at bounding box center [75, 197] width 40 height 12
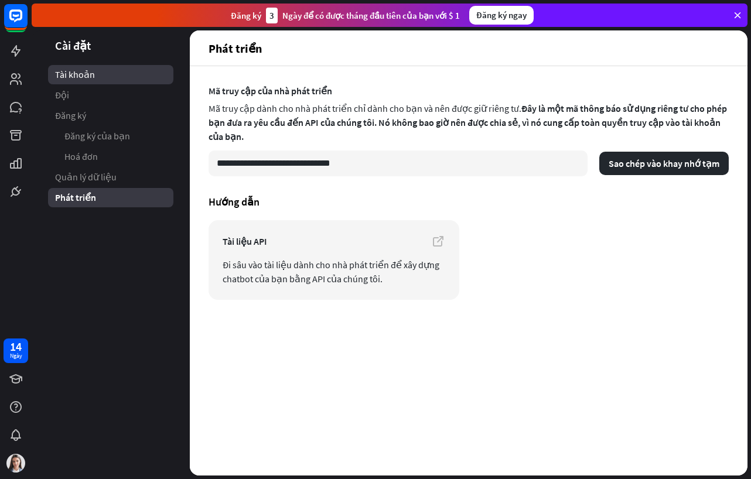
click at [73, 77] on span "Tài khoản" at bounding box center [75, 74] width 40 height 12
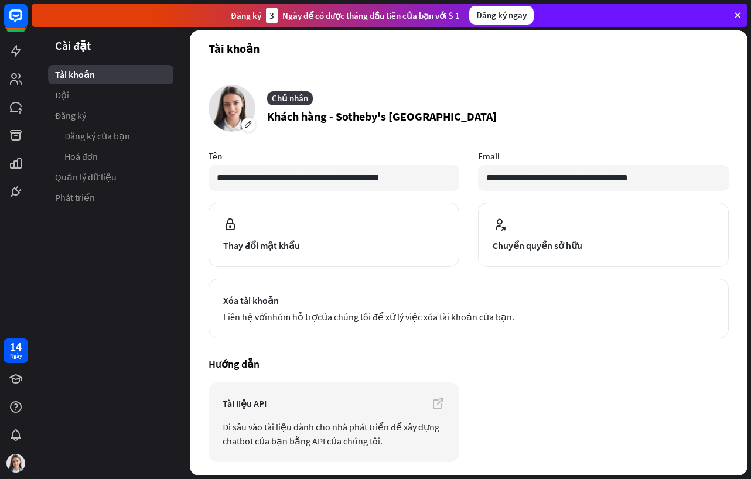
click at [613, 94] on article "Chủ nhân Khách hàng - Sotheby's [GEOGRAPHIC_DATA]" at bounding box center [468, 108] width 520 height 47
click at [585, 366] on h4 "Hướng dẫn" at bounding box center [468, 363] width 520 height 13
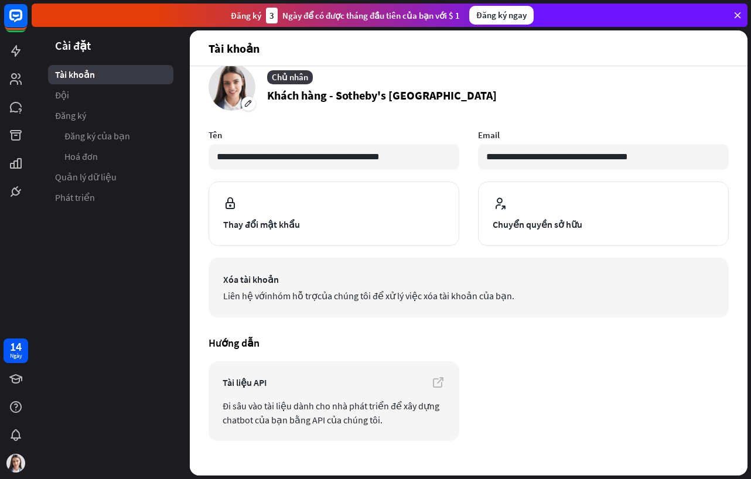
scroll to position [40, 0]
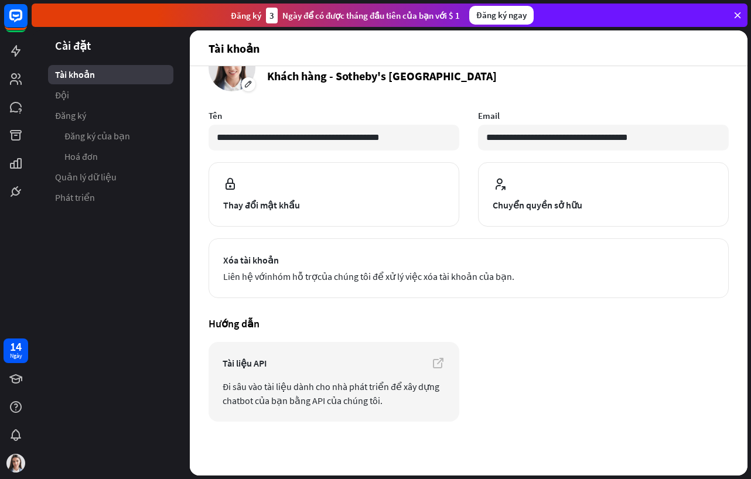
drag, startPoint x: 95, startPoint y: 85, endPoint x: 95, endPoint y: 95, distance: 10.5
click at [95, 86] on ul "Tài khoản Đội Đăng ký Đăng ký của bạn Hoá đơn Quản lý dữ liệu Phát triển" at bounding box center [111, 136] width 158 height 142
click at [83, 110] on span "Đăng ký" at bounding box center [70, 115] width 31 height 12
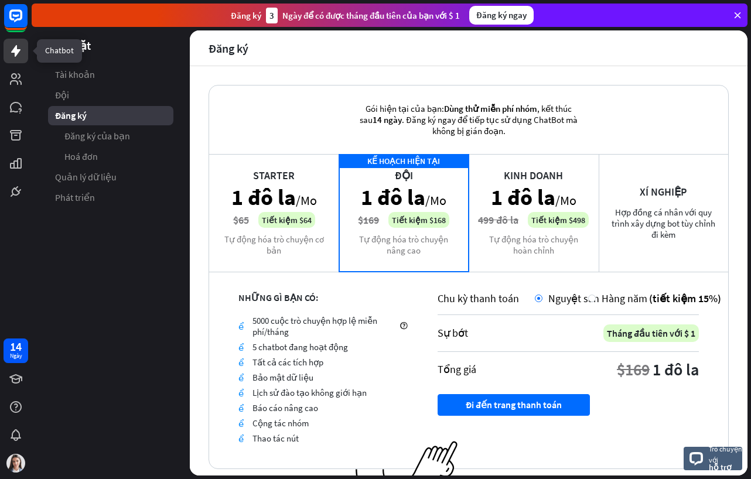
click at [14, 63] on link at bounding box center [16, 51] width 25 height 25
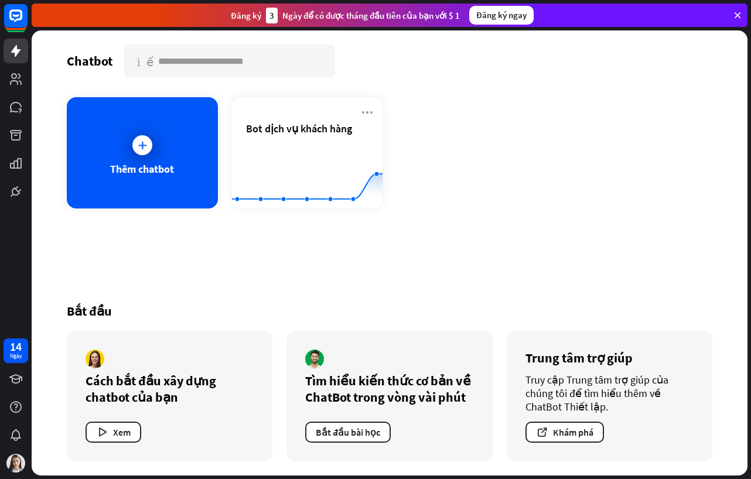
click at [537, 172] on div "Thêm chatbot Bot dịch vụ khách hàng Được tạo bằng Highcharts 10.1.0 0 1 2" at bounding box center [389, 152] width 645 height 111
click at [176, 181] on div "Thêm chatbot" at bounding box center [142, 152] width 151 height 111
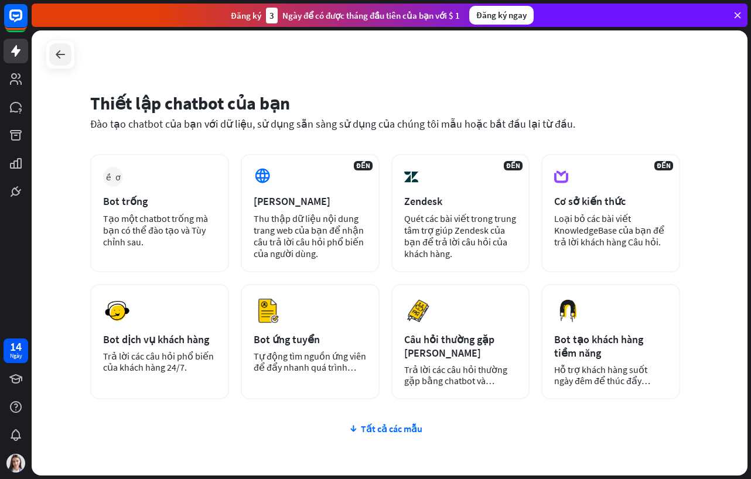
click at [53, 49] on icon at bounding box center [60, 54] width 14 height 14
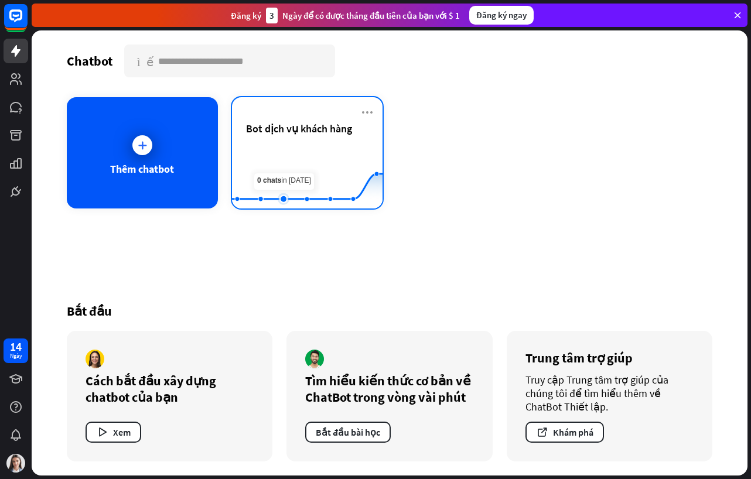
click at [290, 159] on rect at bounding box center [307, 179] width 150 height 73
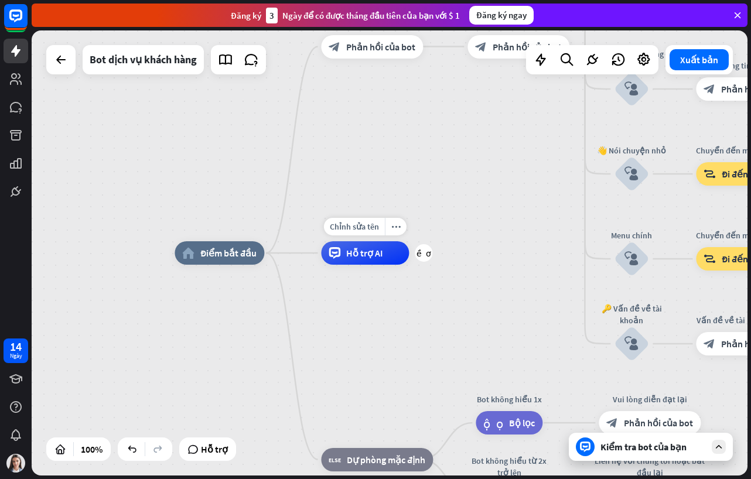
click at [354, 261] on div "Hỗ trợ AI" at bounding box center [365, 252] width 88 height 23
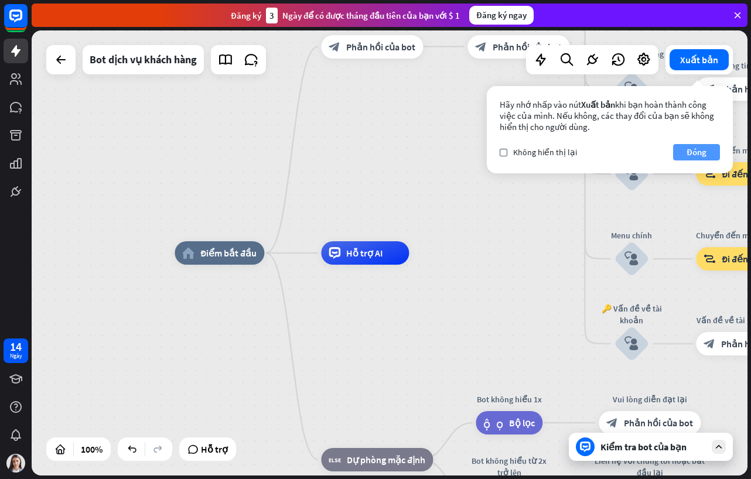
click at [684, 151] on button "Đóng" at bounding box center [696, 152] width 47 height 16
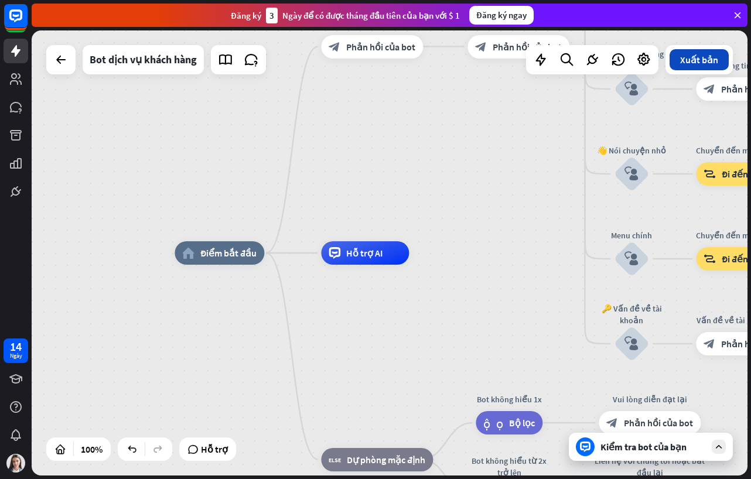
click at [690, 68] on button "Xuất bản" at bounding box center [698, 59] width 59 height 21
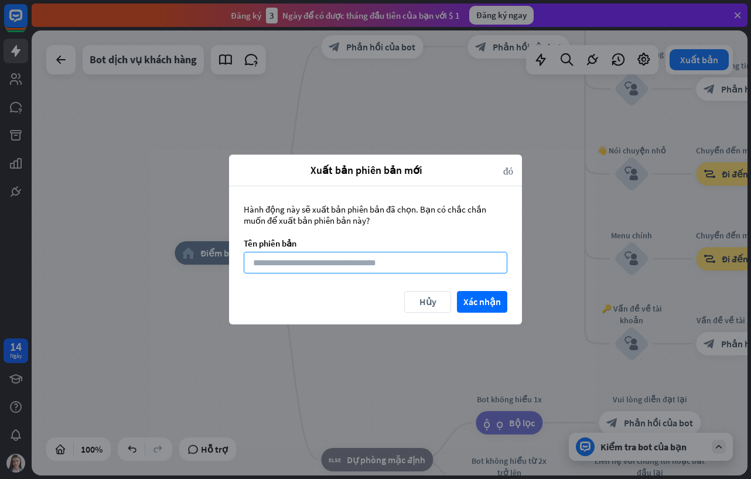
click at [279, 269] on input at bounding box center [375, 263] width 263 height 22
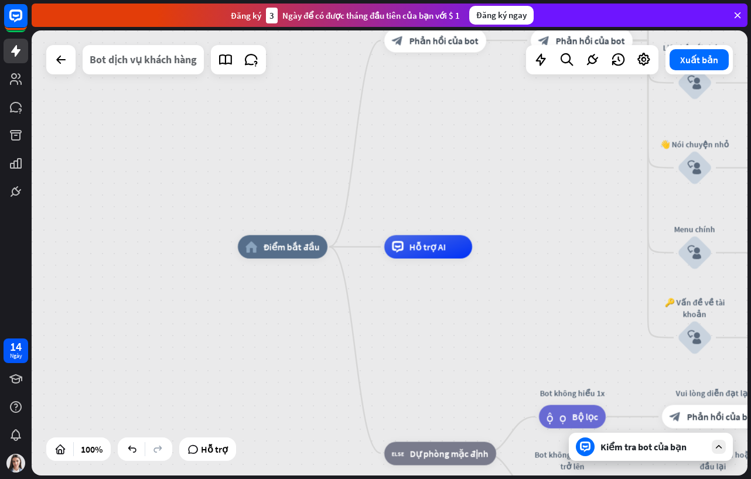
click at [136, 57] on div "Bot dịch vụ khách hàng" at bounding box center [143, 59] width 107 height 29
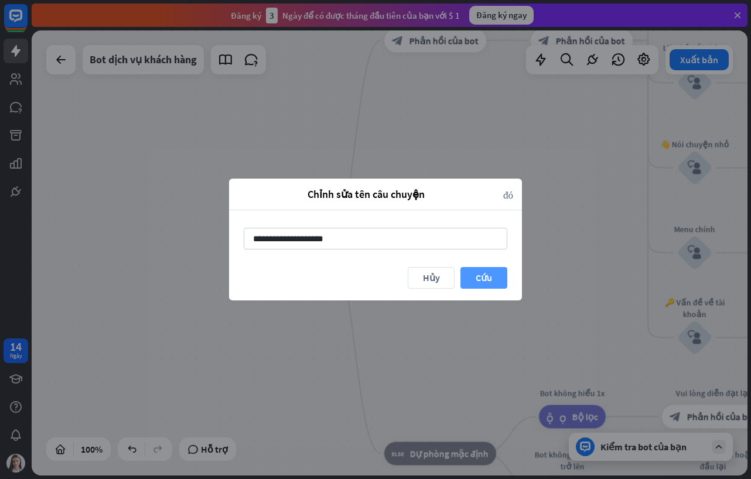
click at [486, 283] on button "Cứu" at bounding box center [483, 278] width 47 height 22
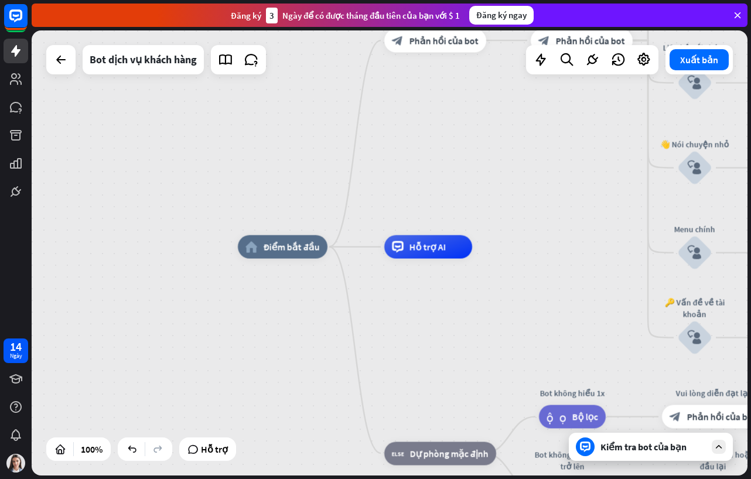
click at [422, 147] on div "home_2 Điểm bắt đầu Tin nhắn chào mừng block_bot_response Phản hồi của bot 🔙 Me…" at bounding box center [389, 252] width 715 height 445
click at [245, 64] on icon at bounding box center [251, 59] width 15 height 15
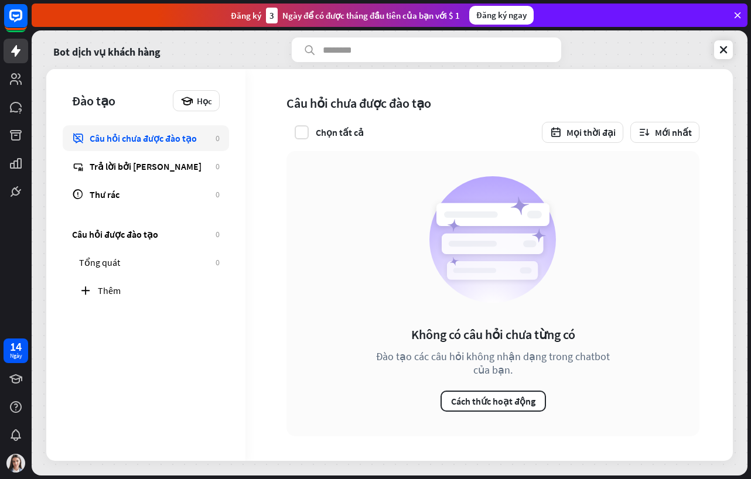
click at [657, 363] on div "Không có câu hỏi chưa từng có Đào tạo các câu hỏi không nhận dạng trong chatbot…" at bounding box center [492, 293] width 413 height 285
click at [165, 170] on div "Trả lời bởi [PERSON_NAME]" at bounding box center [150, 166] width 120 height 12
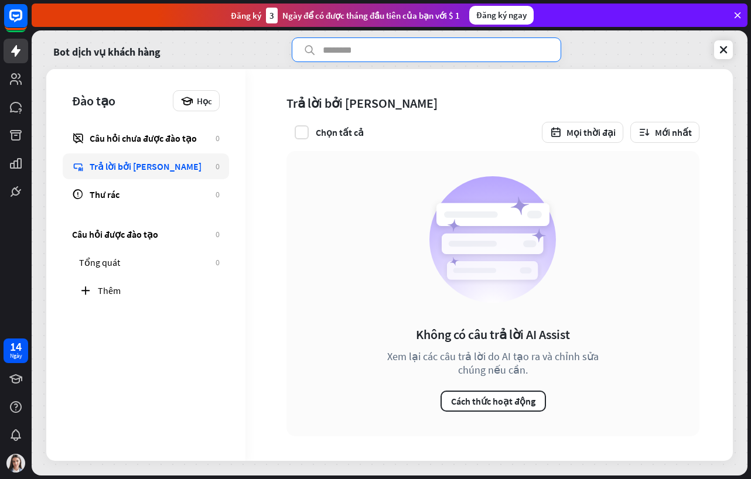
click at [389, 56] on input "text" at bounding box center [426, 49] width 269 height 25
drag, startPoint x: 344, startPoint y: 205, endPoint x: 252, endPoint y: 148, distance: 109.2
click at [335, 198] on div "Không có câu trả lời AI Assist Xem lại các câu trả lời do AI tạo ra và chỉnh sử…" at bounding box center [492, 293] width 413 height 285
click at [177, 101] on div "Học" at bounding box center [196, 100] width 47 height 21
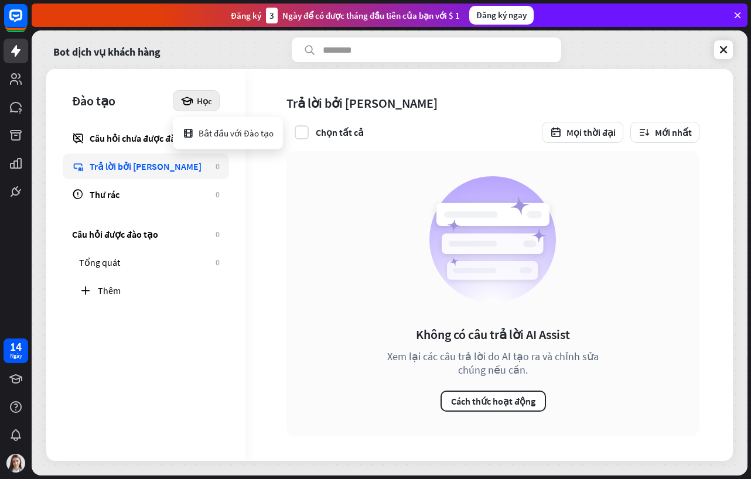
click at [389, 175] on div "Không có câu trả lời AI Assist Xem lại các câu trả lời do AI tạo ra và chỉnh sử…" at bounding box center [492, 293] width 413 height 285
click at [502, 24] on div "Đăng ký ngay" at bounding box center [501, 15] width 64 height 19
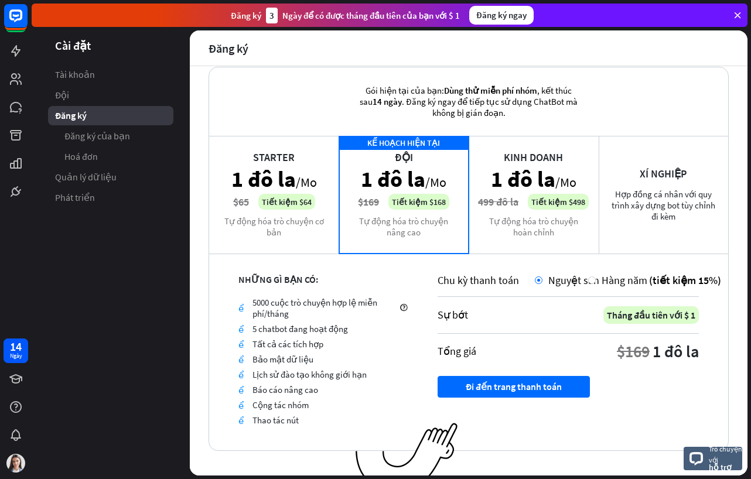
scroll to position [35, 0]
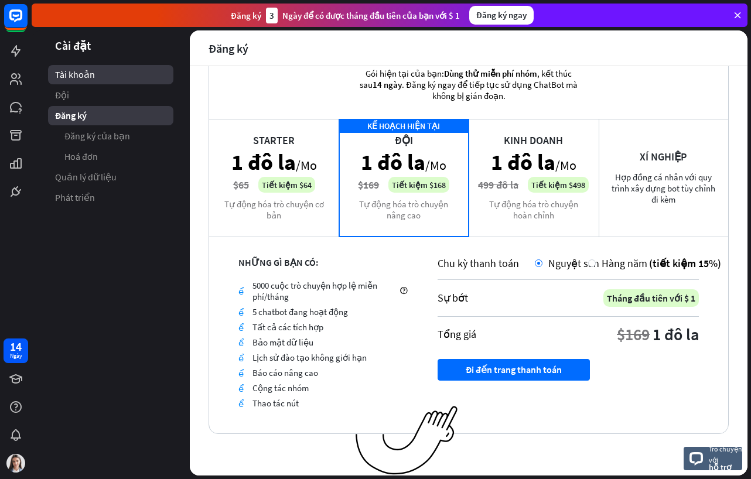
click at [78, 76] on span "Tài khoản" at bounding box center [75, 74] width 40 height 12
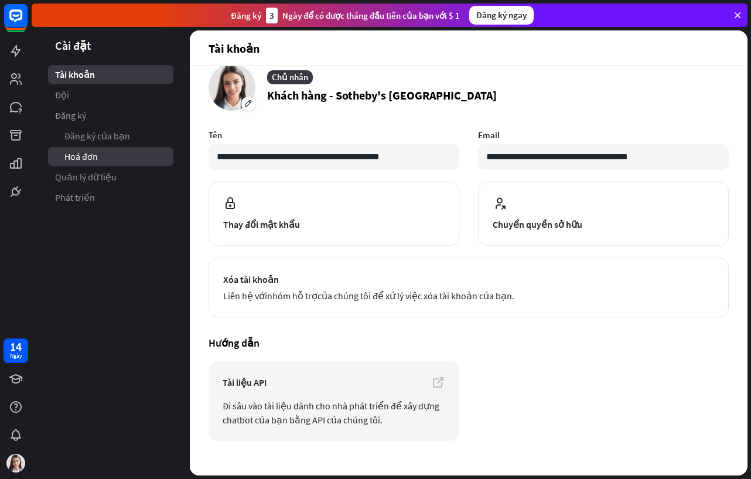
scroll to position [40, 0]
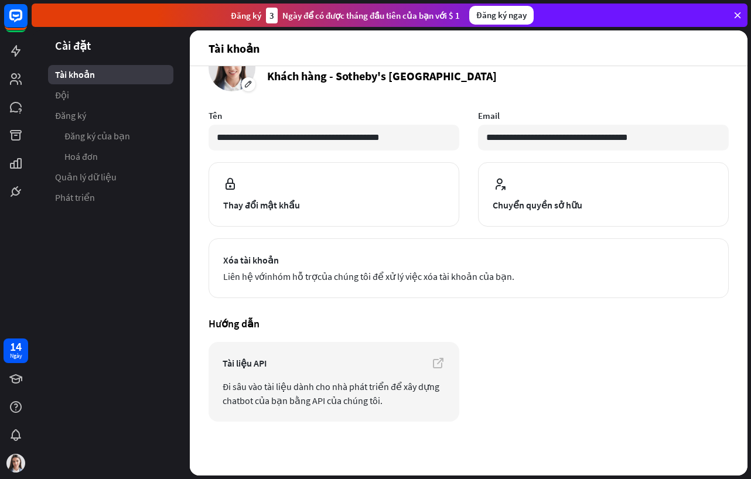
click at [0, 383] on html "**********" at bounding box center [375, 239] width 751 height 479
click at [12, 381] on icon at bounding box center [16, 379] width 14 height 14
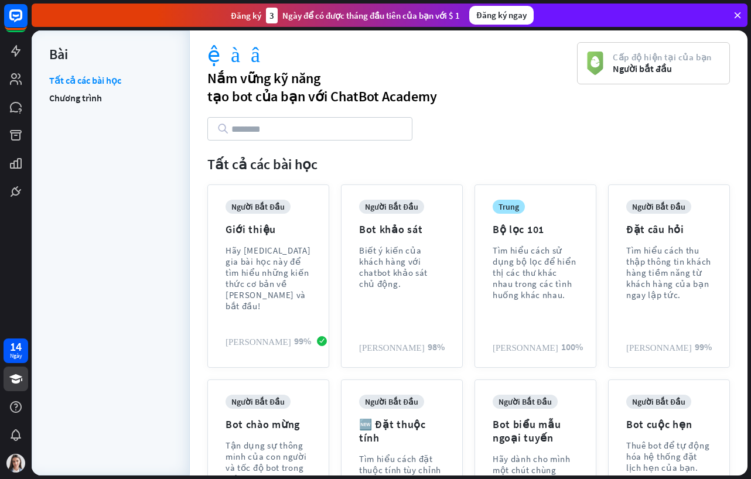
click at [508, 141] on div "viện hàn lâm Nắm vững kỹ năng tạo bot của bạn với ChatBot Academy Cấp độ hiện t…" at bounding box center [468, 97] width 522 height 110
drag, startPoint x: 669, startPoint y: 203, endPoint x: 639, endPoint y: 213, distance: 30.9
click at [669, 202] on div "người bắt đầu Giới thiệu Hãy [MEDICAL_DATA] gia bài học này để tìm hiểu những k…" at bounding box center [468, 466] width 534 height 575
click at [624, 66] on span "Người bắt đầu" at bounding box center [661, 69] width 99 height 12
click at [270, 262] on div "Hãy [MEDICAL_DATA] gia bài học này để tìm hiểu những kiến thức cơ bản về [PERSO…" at bounding box center [267, 278] width 85 height 67
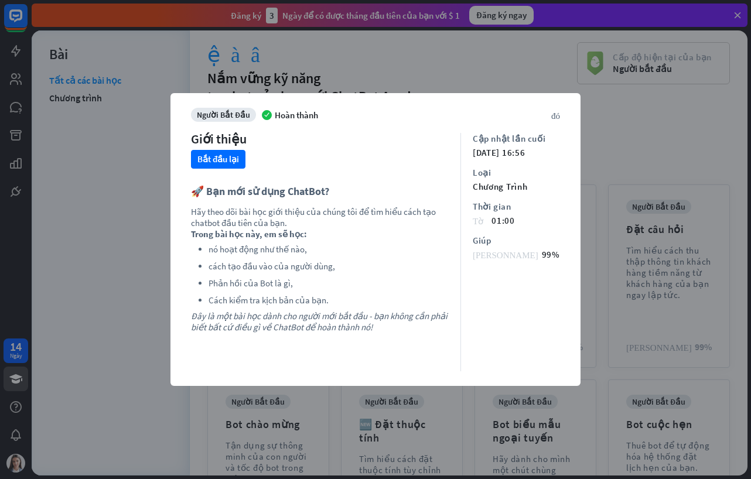
click at [245, 169] on div "người bắt đầu Hoàn thành Giới thiệu Bắt đầu lại 🚀 Bạn mới sử dụng ChatBot? Hãy …" at bounding box center [325, 239] width 269 height 263
click at [225, 150] on button "Bắt đầu lại" at bounding box center [218, 159] width 54 height 19
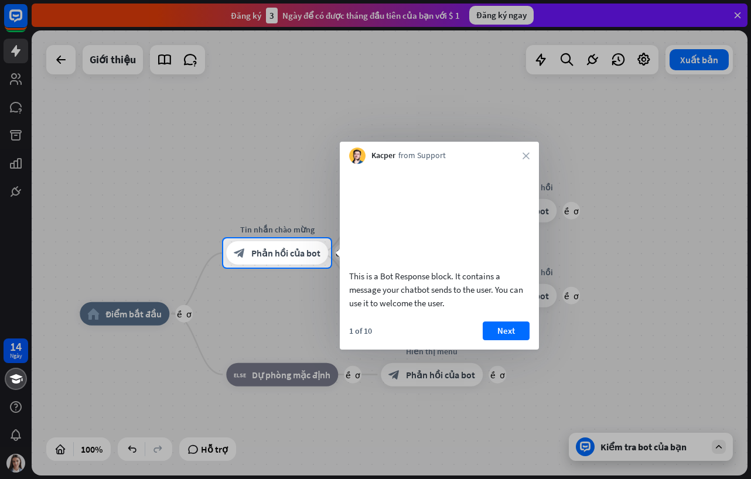
click at [489, 245] on video at bounding box center [439, 215] width 180 height 90
click at [301, 249] on span "Phản hồi của bot" at bounding box center [285, 253] width 69 height 12
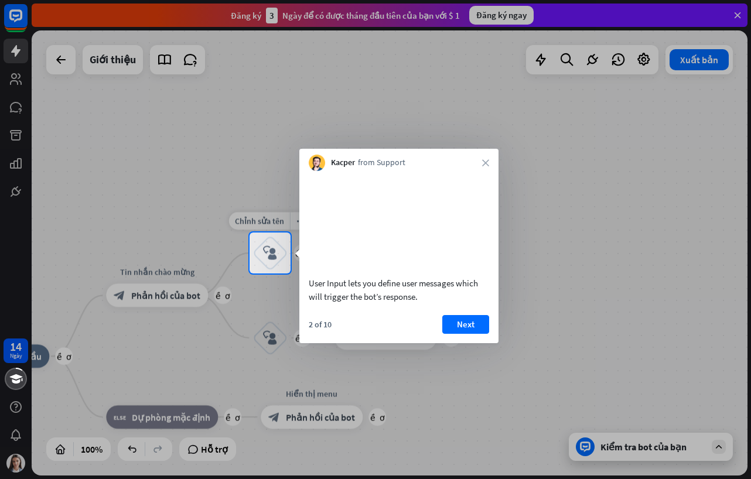
click at [280, 251] on div "block_user_input" at bounding box center [269, 252] width 35 height 35
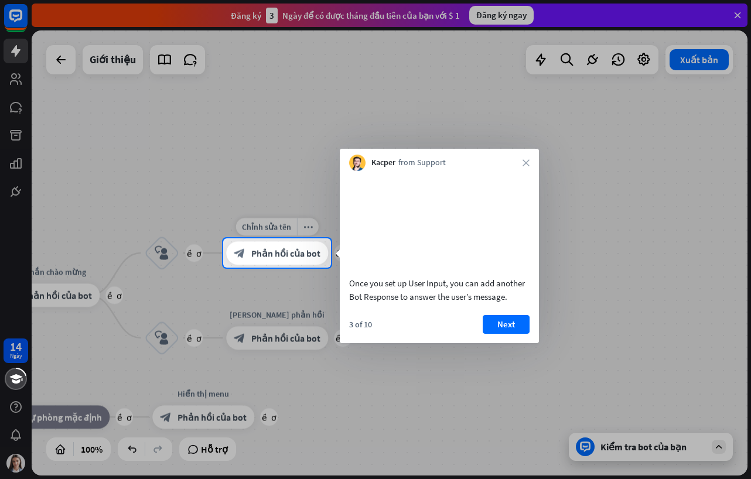
click at [262, 246] on div "block_bot_response Phản hồi của bot" at bounding box center [277, 252] width 102 height 23
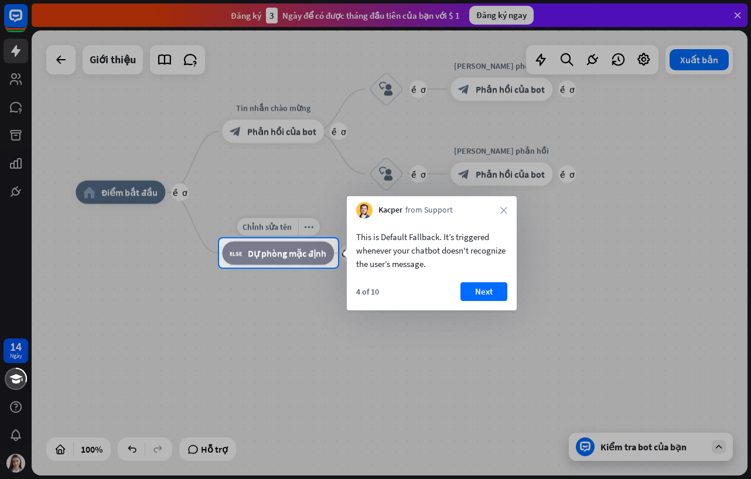
click at [256, 265] on div "Chỉnh sửa tên more_horiz nhiều hơn block_fallback Dự phòng mặc định" at bounding box center [278, 252] width 112 height 23
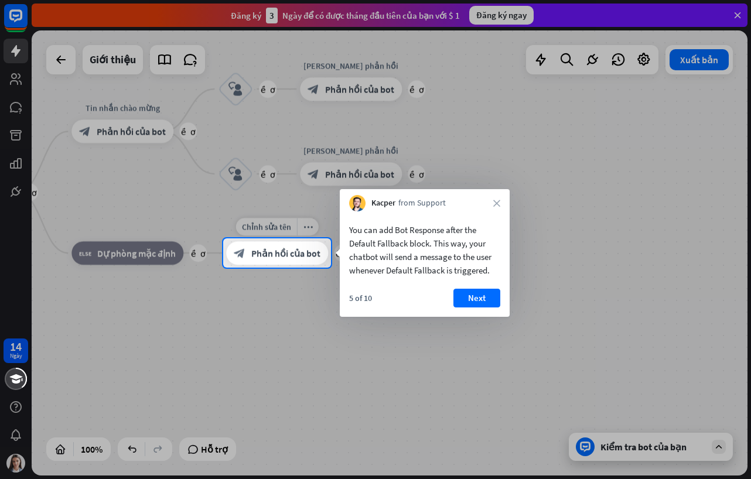
click at [283, 253] on span "Phản hồi của bot" at bounding box center [285, 253] width 69 height 12
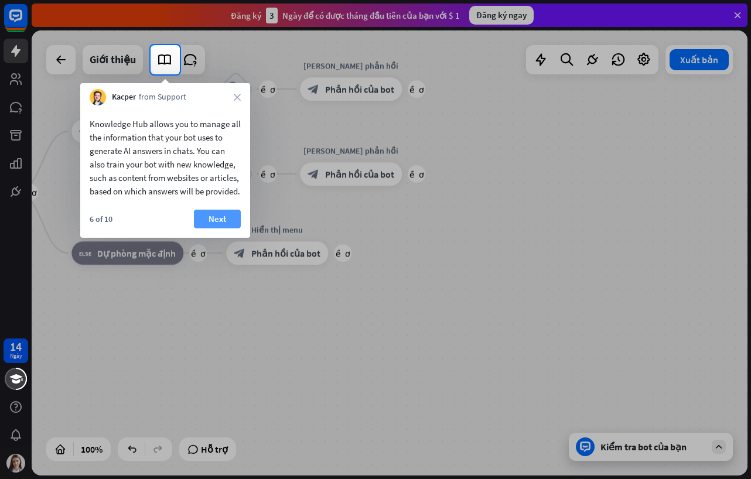
click at [223, 227] on font "Next" at bounding box center [217, 219] width 18 height 16
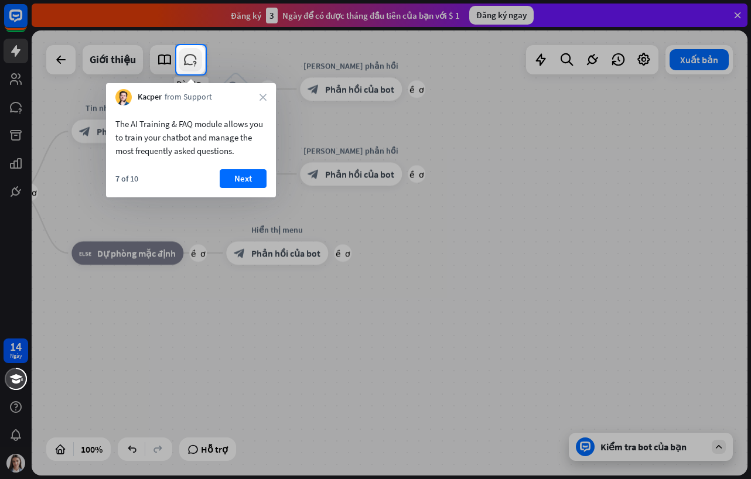
click at [192, 58] on icon at bounding box center [190, 59] width 15 height 15
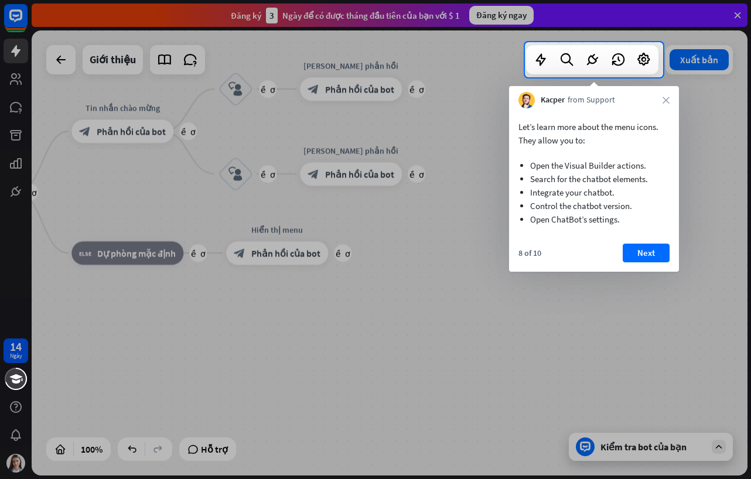
click at [549, 46] on div at bounding box center [592, 59] width 132 height 29
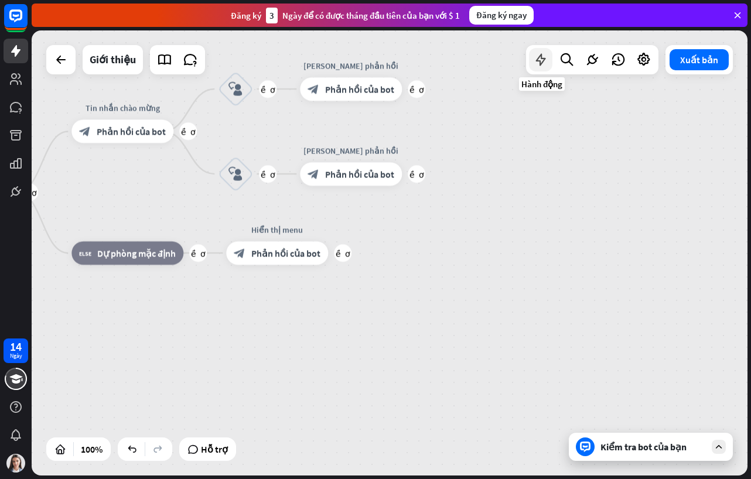
click at [540, 57] on icon at bounding box center [540, 59] width 15 height 15
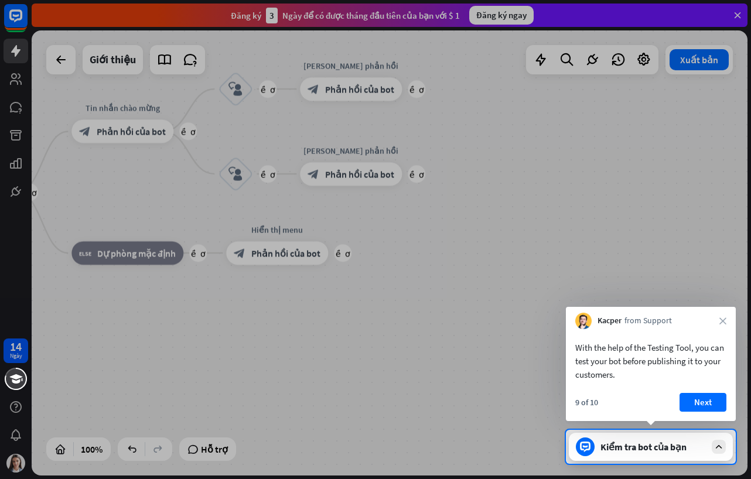
click at [681, 456] on div "Kiểm tra bot của bạn" at bounding box center [650, 447] width 164 height 28
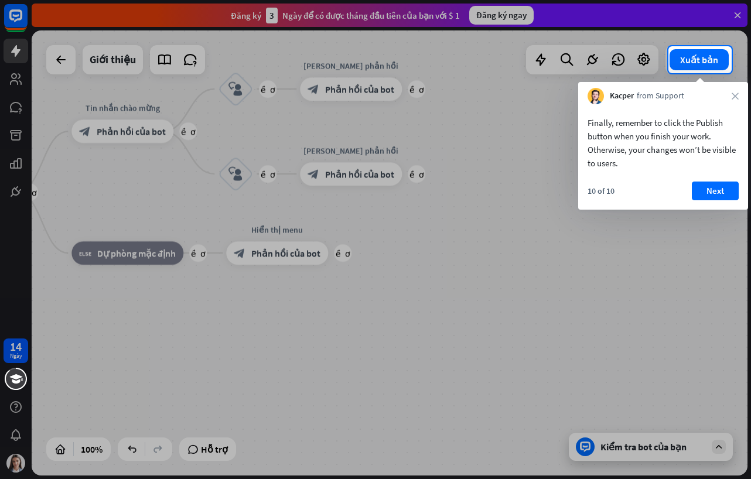
click at [690, 46] on div "Xuất bản" at bounding box center [698, 59] width 67 height 29
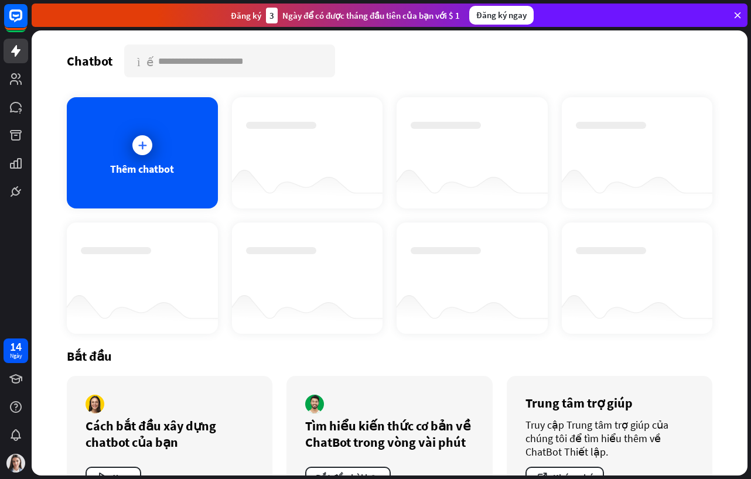
click at [698, 59] on div "Chatbot tìm kiếm" at bounding box center [389, 60] width 645 height 33
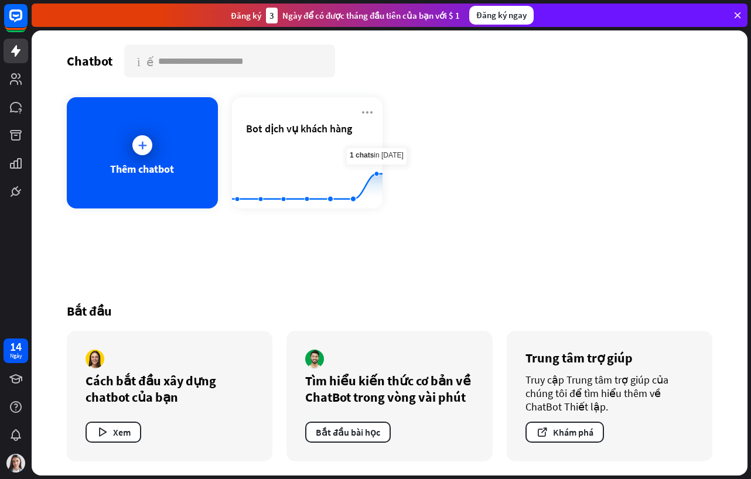
click at [658, 140] on div "Thêm chatbot Bot dịch vụ khách hàng Được tạo bằng Highcharts 10.1.0 0 1 2" at bounding box center [389, 152] width 645 height 111
click at [426, 153] on div "Thêm chatbot Bot dịch vụ khách hàng Được tạo bằng Highcharts 10.1.0 0 1 2" at bounding box center [389, 152] width 645 height 111
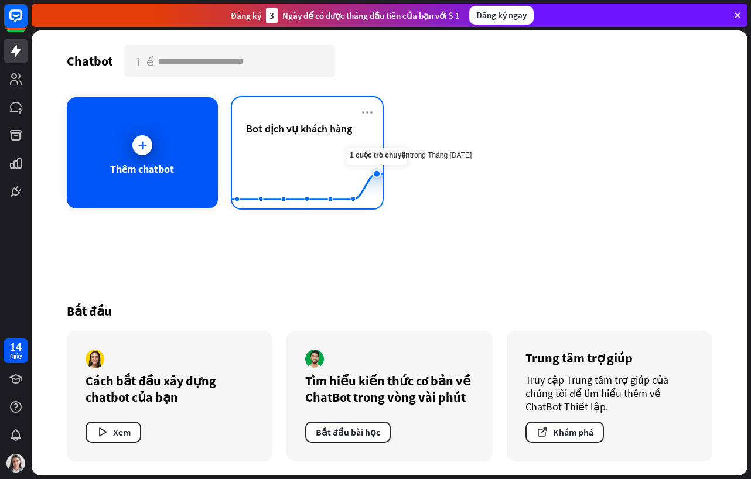
click at [375, 174] on icon at bounding box center [307, 186] width 186 height 25
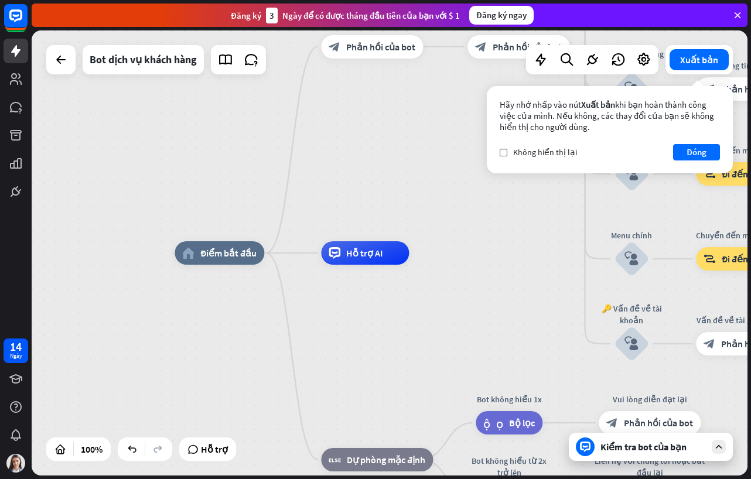
click at [519, 349] on div "home_2 Điểm bắt đầu Tin nhắn chào mừng block_bot_response Phản hồi của bot 🔙 Me…" at bounding box center [531, 475] width 715 height 445
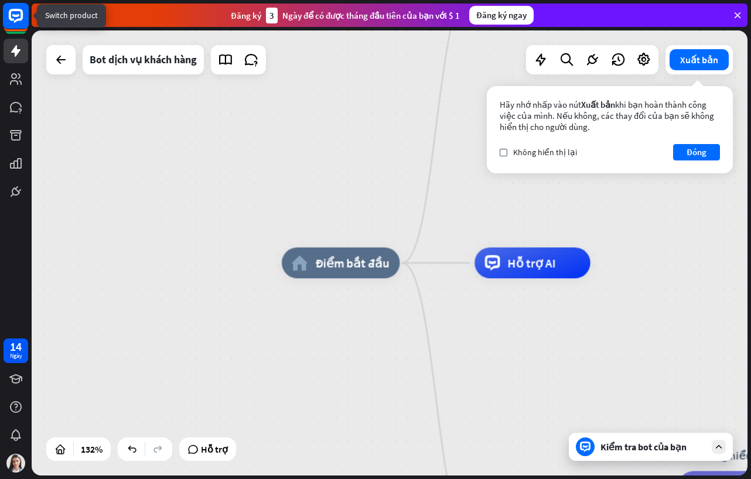
click at [18, 25] on rect at bounding box center [16, 16] width 26 height 26
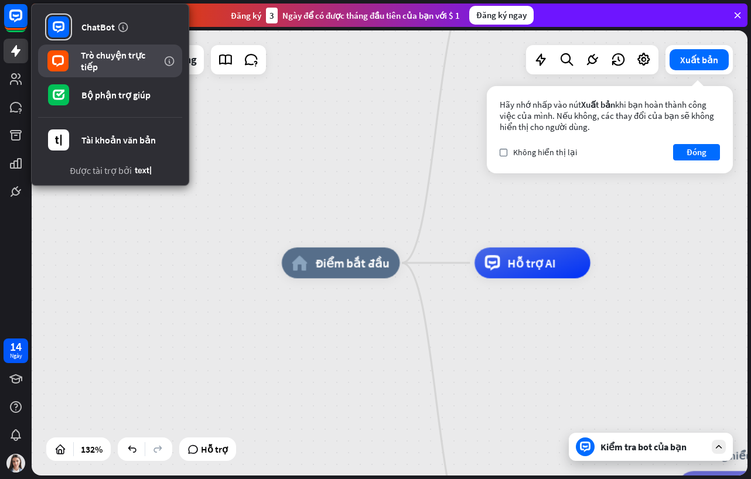
click at [99, 68] on div "Trò chuyện trực tiếp" at bounding box center [121, 60] width 80 height 23
